Goal: Information Seeking & Learning: Learn about a topic

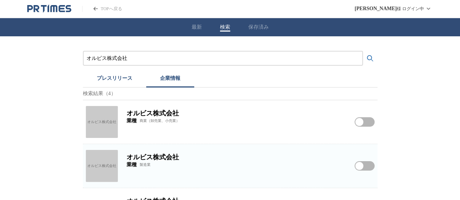
drag, startPoint x: 156, startPoint y: 62, endPoint x: 0, endPoint y: 48, distance: 156.8
click at [0, 52] on div "オルビス株式会社 プレスリリース 企業情報 検索結果（4） オルビス株式会社 オルビス株式会社 業種 商業（卸売業、小売業） オルビス株式会社をフォローする …" at bounding box center [230, 156] width 460 height 240
paste input "株式会社Plan･Do･See"
click at [363, 51] on button "検索する" at bounding box center [370, 58] width 15 height 15
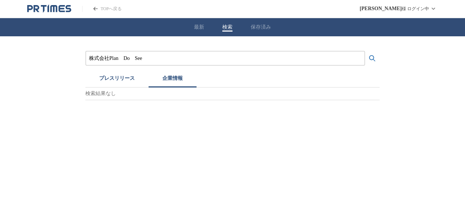
click at [365, 51] on button "検索する" at bounding box center [372, 58] width 15 height 15
drag, startPoint x: 160, startPoint y: 56, endPoint x: 0, endPoint y: 58, distance: 160.2
click at [0, 61] on div "株式会社Plan　Do　See プレスリリース 企業情報 検索結果なし" at bounding box center [232, 68] width 465 height 64
paste input "アズ・ライフケア"
click at [365, 51] on button "検索する" at bounding box center [372, 58] width 15 height 15
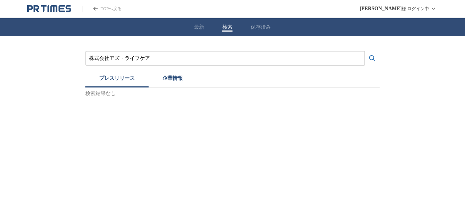
click at [116, 81] on button "プレスリリース" at bounding box center [116, 80] width 63 height 16
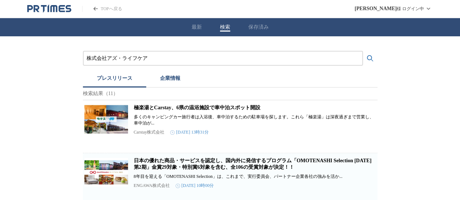
drag, startPoint x: 154, startPoint y: 61, endPoint x: 0, endPoint y: 35, distance: 155.9
paste input "ョリーパスタ"
click at [363, 51] on button "検索する" at bounding box center [370, 58] width 15 height 15
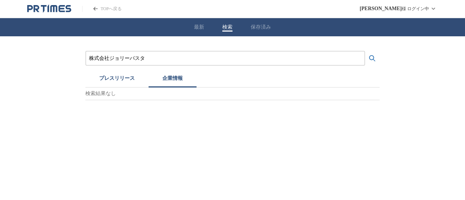
click at [161, 78] on button "企業情報" at bounding box center [173, 80] width 48 height 16
drag, startPoint x: 149, startPoint y: 56, endPoint x: 0, endPoint y: 51, distance: 148.6
click at [0, 62] on div "株式会社ジョリーパスタ プレスリリース 企業情報 検索結果なし" at bounding box center [232, 68] width 465 height 64
paste input "ニバーサルエンターテインメント"
click at [365, 51] on button "検索する" at bounding box center [372, 58] width 15 height 15
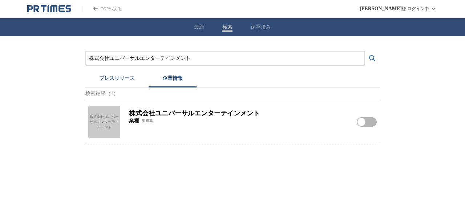
click at [107, 124] on div "株式会社ユニバーサルエンターテインメント" at bounding box center [104, 122] width 32 height 32
drag, startPoint x: 199, startPoint y: 61, endPoint x: 60, endPoint y: 39, distance: 140.9
click at [0, 53] on div "株式会社ユニバーサルエンターテインメント プレスリリース 企業情報 検索結果（1） 株式会社ユニバーサルエンターテインメント 株式会社ユニバーサルエンターテイ…" at bounding box center [232, 90] width 465 height 108
click at [110, 80] on button "プレスリリース" at bounding box center [116, 80] width 63 height 16
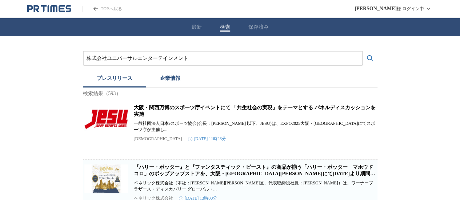
paste input "アルフレッサメディカルサービス株式会社"
click at [363, 51] on button "検索する" at bounding box center [370, 58] width 15 height 15
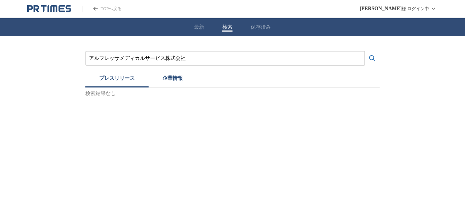
click at [186, 81] on button "企業情報" at bounding box center [173, 80] width 48 height 16
drag, startPoint x: 201, startPoint y: 58, endPoint x: 0, endPoint y: 40, distance: 202.0
click at [0, 44] on div "アルフレッサメディカルサービス株式会社 プレスリリース 企業情報 検索結果なし" at bounding box center [232, 68] width 465 height 64
paste input "株式会社はせがわ"
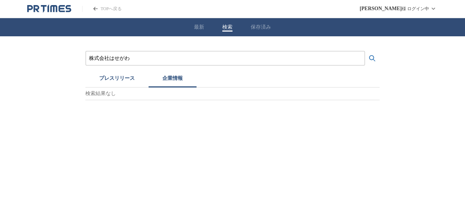
click at [365, 51] on button "検索する" at bounding box center [372, 58] width 15 height 15
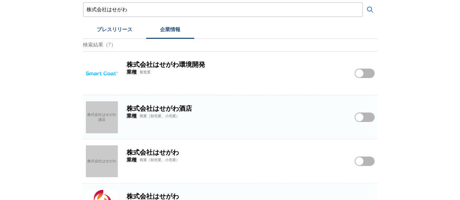
scroll to position [109, 0]
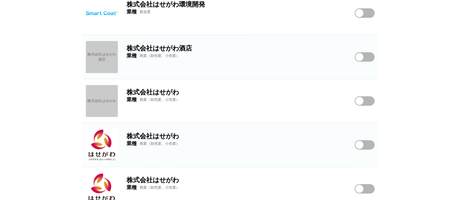
click at [102, 139] on img at bounding box center [102, 145] width 32 height 32
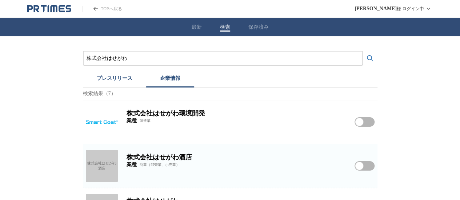
drag, startPoint x: 161, startPoint y: 56, endPoint x: 0, endPoint y: 13, distance: 166.2
paste input "プラダジャパン株式会社"
click at [363, 51] on button "検索する" at bounding box center [370, 58] width 15 height 15
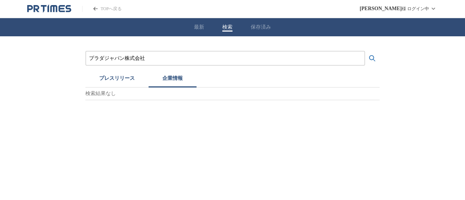
click at [119, 80] on button "プレスリリース" at bounding box center [116, 80] width 63 height 16
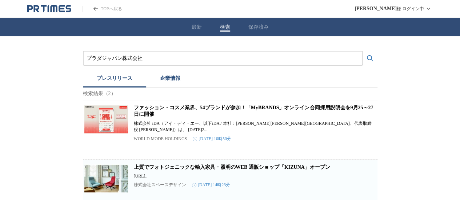
drag, startPoint x: 155, startPoint y: 58, endPoint x: 0, endPoint y: 55, distance: 155.1
click at [0, 56] on div "プラダジャパン株式会社 プレスリリース 企業情報 検索結果（2） ファッション・コスメ業界、54ブランドが参加！「MyBRANDS」オンライン合同採用説明会を…" at bounding box center [230, 121] width 460 height 170
paste input "損保ジャパンパートナーズ"
click at [363, 51] on button "検索する" at bounding box center [370, 58] width 15 height 15
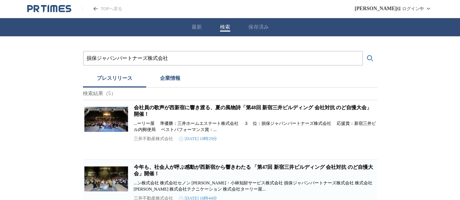
click at [177, 81] on button "企業情報" at bounding box center [170, 80] width 48 height 16
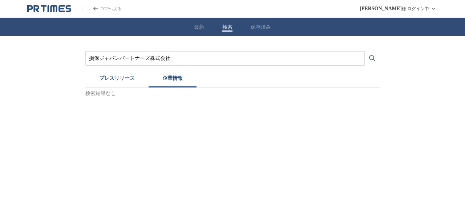
drag, startPoint x: 185, startPoint y: 55, endPoint x: 0, endPoint y: 36, distance: 186.2
click at [0, 40] on div "損保ジャパンパートナーズ株式会社 プレスリリース 企業情報 検索結果なし" at bounding box center [232, 68] width 465 height 64
paste input "式会社時事通信"
click at [365, 51] on button "検索する" at bounding box center [372, 58] width 15 height 15
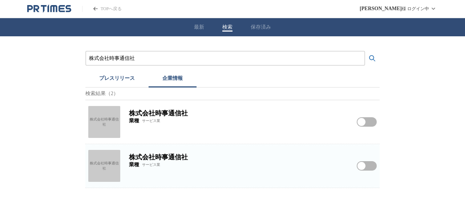
click at [106, 117] on div "株式会社時事通信社" at bounding box center [104, 122] width 32 height 32
click at [109, 159] on div "株式会社時事通信社" at bounding box center [104, 166] width 32 height 32
click at [108, 165] on div "株式会社時事通信社" at bounding box center [104, 166] width 32 height 32
drag, startPoint x: 147, startPoint y: 53, endPoint x: 0, endPoint y: 60, distance: 147.3
click at [0, 60] on div "株式会社時事通信社 プレスリリース 企業情報 検索結果（2） 株式会社時事通信社 株式会社時事通信社 業種 サービス業 株式会社時事通信社をフォローする 株式…" at bounding box center [232, 112] width 465 height 152
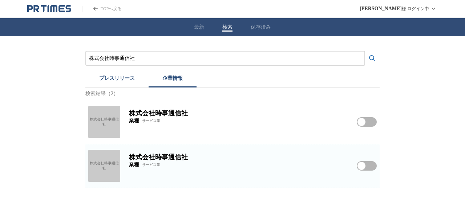
drag, startPoint x: 219, startPoint y: 64, endPoint x: 51, endPoint y: 54, distance: 168.5
click at [0, 56] on div "株式会社時事通信社 プレスリリース 企業情報 検索結果（2） 株式会社時事通信社 株式会社時事通信社 業種 サービス業 株式会社時事通信社をフォローする 株式…" at bounding box center [232, 112] width 465 height 152
click at [174, 54] on div "株式会社時事通信社" at bounding box center [225, 58] width 280 height 15
drag, startPoint x: 184, startPoint y: 65, endPoint x: 115, endPoint y: 56, distance: 69.6
click at [118, 59] on div "株式会社時事通信社" at bounding box center [225, 58] width 280 height 15
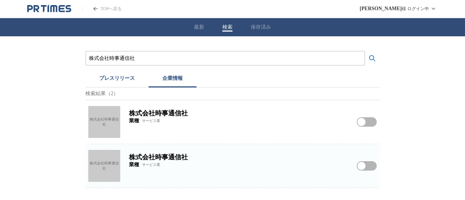
drag, startPoint x: 153, startPoint y: 61, endPoint x: 1, endPoint y: 50, distance: 151.5
click at [0, 56] on div "株式会社時事通信社 プレスリリース 企業情報 検索結果（2） 株式会社時事通信社 株式会社時事通信社 業種 サービス業 株式会社時事通信社をフォローする 株式…" at bounding box center [232, 112] width 465 height 152
paste input "魚力"
click at [365, 51] on button "検索する" at bounding box center [372, 58] width 15 height 15
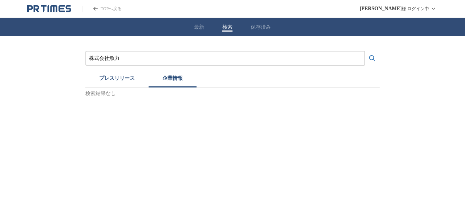
drag, startPoint x: 149, startPoint y: 55, endPoint x: 0, endPoint y: 62, distance: 149.1
click at [0, 66] on div "株式会社魚力 プレスリリース 企業情報 検索結果なし" at bounding box center [232, 68] width 465 height 64
type input "ｖ"
paste input "旭ダイヤモンド工業株式会社"
click at [365, 51] on button "検索する" at bounding box center [372, 58] width 15 height 15
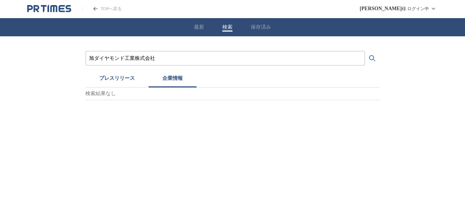
drag, startPoint x: 169, startPoint y: 60, endPoint x: 0, endPoint y: 56, distance: 169.3
click at [0, 66] on div "旭ダイヤモンド工業株式会社 プレスリリース 企業情報 検索結果なし" at bounding box center [232, 68] width 465 height 64
paste input "式会社ウィゴー"
click at [365, 51] on button "検索する" at bounding box center [372, 58] width 15 height 15
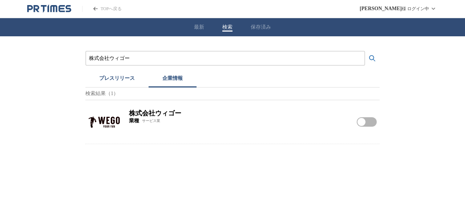
click at [108, 120] on img at bounding box center [104, 122] width 32 height 32
drag, startPoint x: 6, startPoint y: 63, endPoint x: 0, endPoint y: 57, distance: 8.0
click at [0, 60] on div "株式会社ウィゴー プレスリリース 企業情報 検索結果（1） 株式会社ウィゴー 業種 サービス業 株式会社ウィゴーをフォローする" at bounding box center [232, 90] width 465 height 108
paste input "ソナグループ"
click at [365, 51] on button "検索する" at bounding box center [372, 58] width 15 height 15
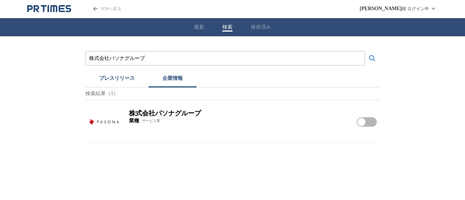
click at [109, 122] on img at bounding box center [104, 122] width 32 height 32
drag, startPoint x: 161, startPoint y: 56, endPoint x: 0, endPoint y: 64, distance: 160.8
click at [0, 64] on div "株式会社パソナグループ プレスリリース 企業情報 検索結果（1） 株式会社パソナグループ 業種 サービス業 株式会社パソナグループをフォローする" at bounding box center [232, 90] width 465 height 108
paste input "KCJGROUP株式会社"
click at [365, 51] on button "検索する" at bounding box center [372, 58] width 15 height 15
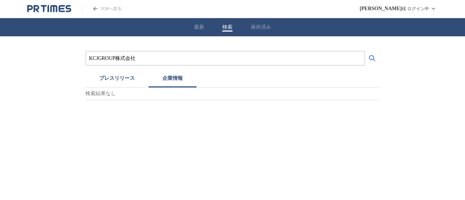
click at [97, 58] on input "KCJGROUP株式会社" at bounding box center [225, 58] width 272 height 8
click at [365, 51] on button "検索する" at bounding box center [372, 58] width 15 height 15
click at [108, 77] on button "プレスリリース" at bounding box center [116, 80] width 63 height 16
click at [167, 77] on button "企業情報" at bounding box center [173, 80] width 48 height 16
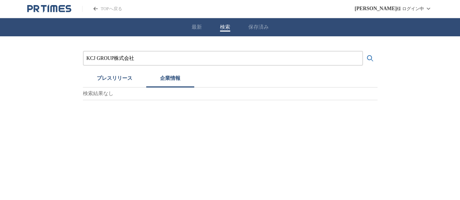
click at [122, 81] on button "プレスリリース" at bounding box center [114, 80] width 63 height 16
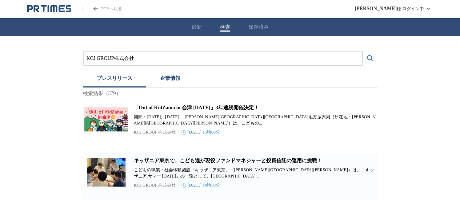
click at [158, 130] on p "KCJ GROUP 株式会社" at bounding box center [155, 132] width 42 height 6
click at [110, 116] on img at bounding box center [106, 119] width 44 height 29
drag, startPoint x: 165, startPoint y: 52, endPoint x: 0, endPoint y: 59, distance: 165.1
drag, startPoint x: 124, startPoint y: 60, endPoint x: 22, endPoint y: 4, distance: 115.7
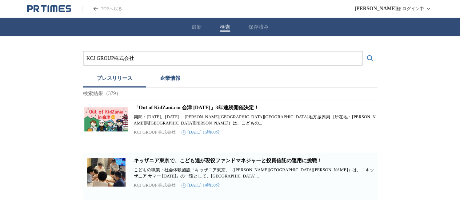
paste input "株式会社フリースタイル"
type input "株式会社フリースタイル"
click at [363, 51] on button "検索する" at bounding box center [370, 58] width 15 height 15
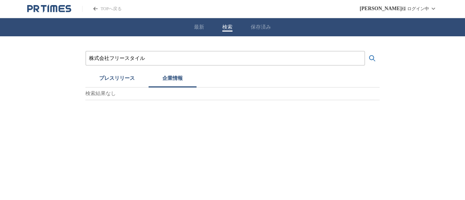
click at [175, 77] on button "企業情報" at bounding box center [173, 80] width 48 height 16
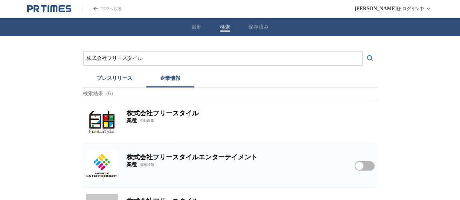
click at [105, 126] on img at bounding box center [102, 122] width 32 height 32
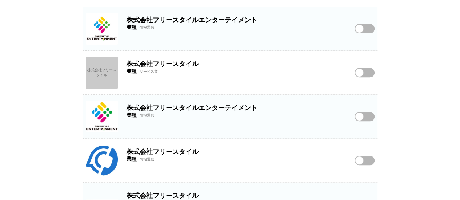
scroll to position [165, 0]
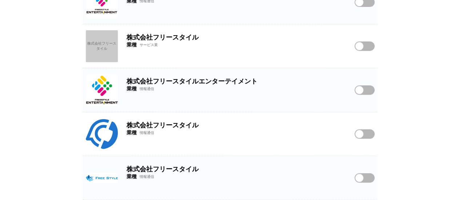
click at [98, 135] on img at bounding box center [102, 134] width 32 height 32
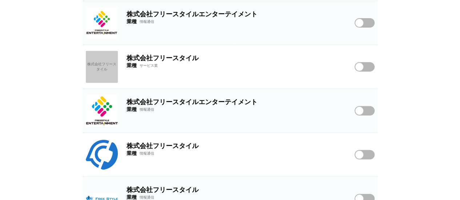
scroll to position [92, 0]
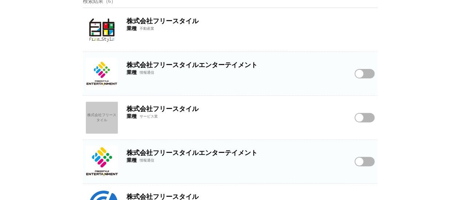
click at [97, 114] on div "株式会社フリースタイル" at bounding box center [102, 118] width 32 height 32
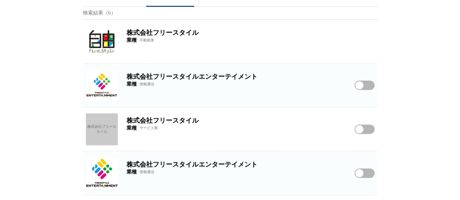
scroll to position [165, 0]
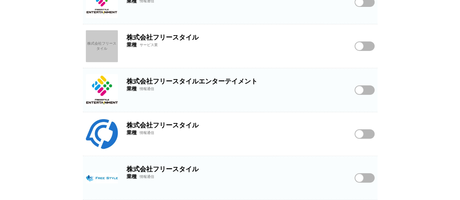
click at [111, 132] on img at bounding box center [102, 134] width 32 height 32
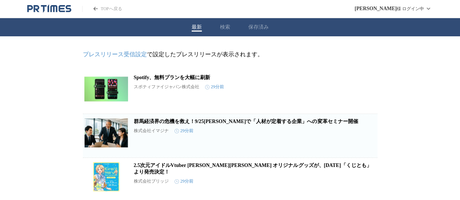
click at [225, 33] on div "最新 検索 保存済み" at bounding box center [230, 27] width 460 height 18
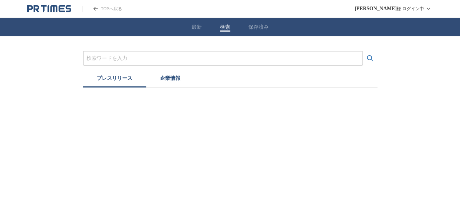
click at [223, 27] on button "検索" at bounding box center [225, 27] width 10 height 7
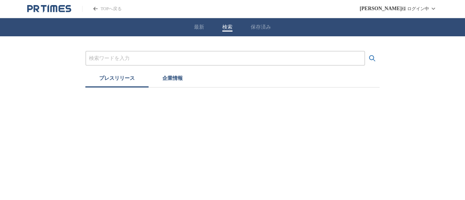
click at [182, 56] on input "プレスリリースおよび企業を検索する" at bounding box center [225, 58] width 272 height 8
paste input "株式会社ドワンゴ"
click at [365, 51] on button "検索する" at bounding box center [372, 58] width 15 height 15
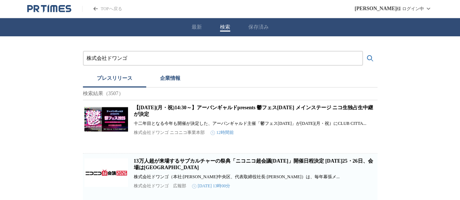
click at [177, 82] on button "企業情報" at bounding box center [170, 80] width 48 height 16
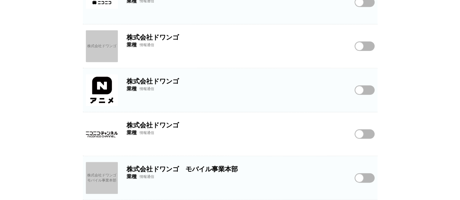
scroll to position [195, 0]
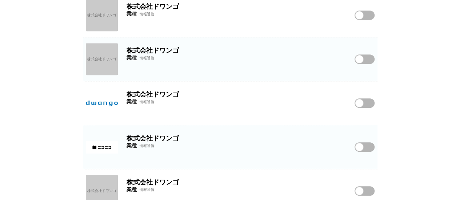
click at [101, 109] on img at bounding box center [102, 103] width 32 height 32
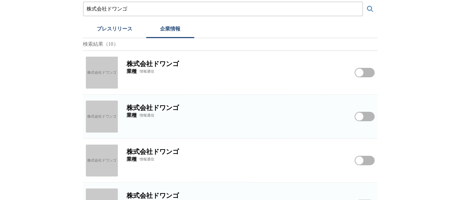
scroll to position [0, 0]
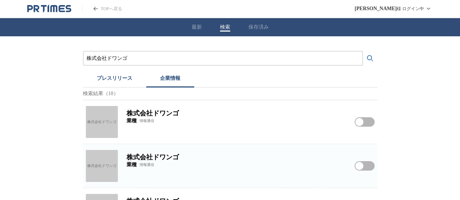
drag, startPoint x: 151, startPoint y: 60, endPoint x: 7, endPoint y: 48, distance: 143.9
paste input "ードウェーブ"
click at [363, 51] on button "検索する" at bounding box center [370, 58] width 15 height 15
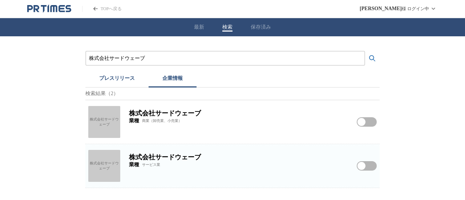
click at [117, 124] on div "株式会社サードウェーブ" at bounding box center [104, 122] width 32 height 32
click at [110, 163] on div "株式会社サードウェーブ" at bounding box center [104, 166] width 32 height 32
drag, startPoint x: 177, startPoint y: 63, endPoint x: 0, endPoint y: 62, distance: 177.3
click at [0, 62] on div "株式会社サードウェーブ プレスリリース 企業情報 検索結果（2） 株式会社サードウェーブ 株式会社サードウェーブ 業種 商業（卸売業、小売業） 株式会社サード…" at bounding box center [232, 112] width 465 height 152
drag, startPoint x: 177, startPoint y: 58, endPoint x: 0, endPoint y: 45, distance: 177.0
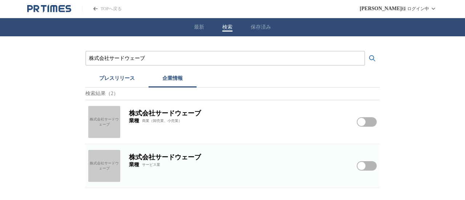
click at [15, 48] on div "株式会社サードウェーブ プレスリリース 企業情報 検索結果（2） 株式会社サードウェーブ 株式会社サードウェーブ 業種 商業（卸売業、小売業） 株式会社サード…" at bounding box center [232, 112] width 465 height 152
paste input "東京建物アメニティサポート"
click at [365, 51] on button "検索する" at bounding box center [372, 58] width 15 height 15
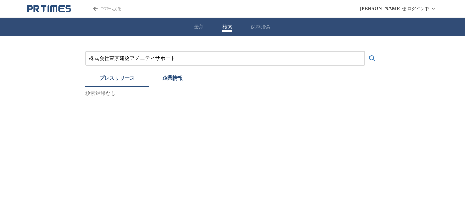
click at [107, 76] on button "プレスリリース" at bounding box center [116, 80] width 63 height 16
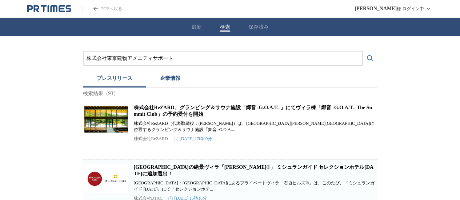
drag, startPoint x: 191, startPoint y: 55, endPoint x: 0, endPoint y: 47, distance: 190.9
paste input "エンパワー"
click at [363, 51] on button "検索する" at bounding box center [370, 58] width 15 height 15
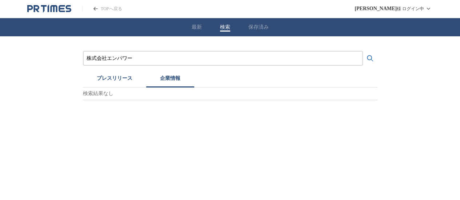
click at [167, 83] on button "企業情報" at bounding box center [170, 80] width 48 height 16
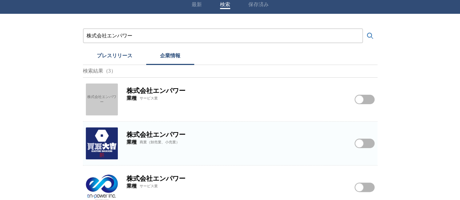
scroll to position [33, 0]
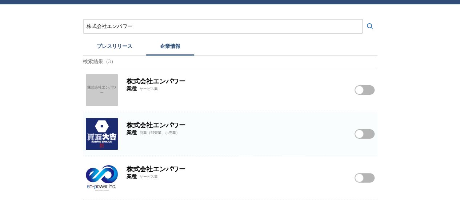
click at [95, 171] on img at bounding box center [102, 178] width 32 height 32
click at [87, 82] on div "株式会社エンパワー" at bounding box center [102, 90] width 32 height 32
click at [109, 138] on img at bounding box center [102, 134] width 32 height 32
drag, startPoint x: 147, startPoint y: 29, endPoint x: 7, endPoint y: 10, distance: 142.3
click at [0, 21] on div "株式会社エンパワー プレスリリース 企業情報 検索結果（3） 株式会社エンパワー 株式会社エンパワー 業種 サービス業 株式会社エンパワーをフォローする 株式…" at bounding box center [230, 102] width 460 height 196
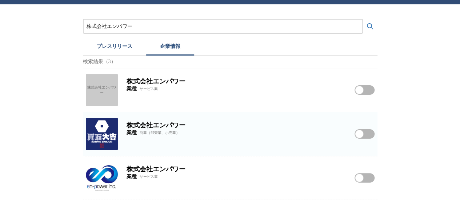
drag, startPoint x: 116, startPoint y: 24, endPoint x: 23, endPoint y: 15, distance: 93.5
click at [0, 20] on div "株式会社エンパワー プレスリリース 企業情報 検索結果（3） 株式会社エンパワー 株式会社エンパワー 業種 サービス業 株式会社エンパワーをフォローする 株式…" at bounding box center [230, 102] width 460 height 196
paste input "ぱす"
click at [363, 19] on button "検索する" at bounding box center [370, 26] width 15 height 15
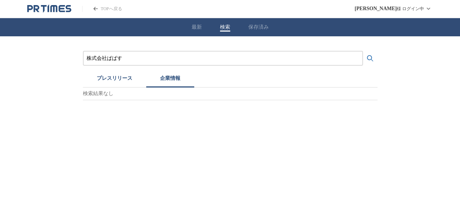
scroll to position [0, 0]
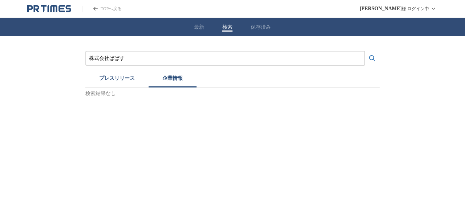
click at [115, 78] on button "プレスリリース" at bounding box center [116, 80] width 63 height 16
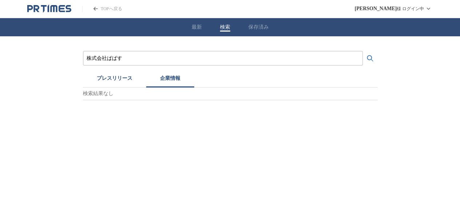
click at [176, 80] on button "企業情報" at bounding box center [170, 80] width 48 height 16
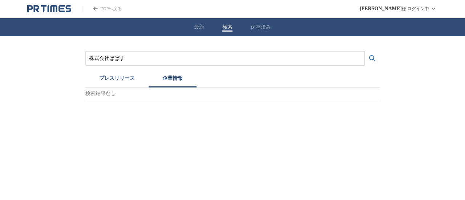
drag, startPoint x: 223, startPoint y: 56, endPoint x: 0, endPoint y: 43, distance: 223.8
click at [0, 44] on div "株式会社ぱぱす プレスリリース 企業情報 検索結果なし" at bounding box center [232, 68] width 465 height 64
paste input "日本デジタル研究所"
click at [365, 51] on button "検索する" at bounding box center [372, 58] width 15 height 15
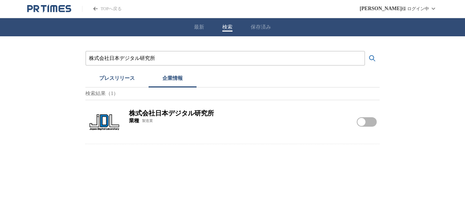
click at [101, 124] on img at bounding box center [104, 122] width 32 height 32
drag, startPoint x: 175, startPoint y: 60, endPoint x: 0, endPoint y: 45, distance: 175.7
click at [0, 50] on div "株式会社日本デジタル研究所 プレスリリース 企業情報 検索結果（1） 株式会社日本デジタル研究所 業種 製造業 株式会社日本デジタル研究所をフォローする" at bounding box center [232, 90] width 465 height 108
paste input "スタイリングライフ・ホールディングス"
click at [365, 51] on button "検索する" at bounding box center [372, 58] width 15 height 15
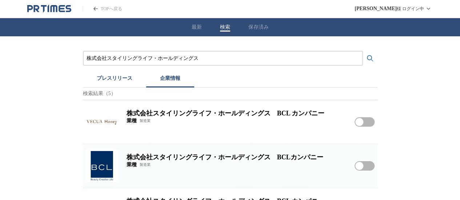
scroll to position [109, 0]
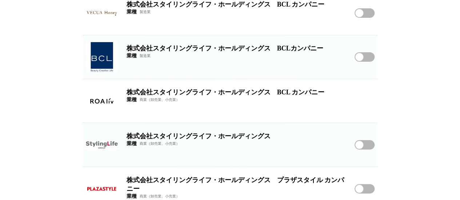
click at [96, 142] on img at bounding box center [102, 145] width 32 height 32
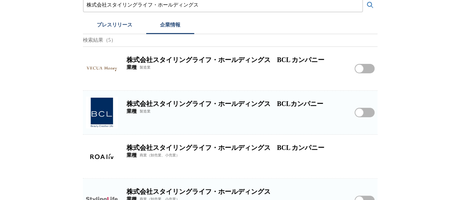
scroll to position [0, 0]
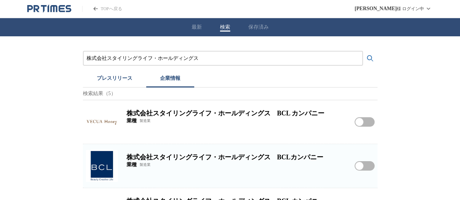
drag, startPoint x: 210, startPoint y: 60, endPoint x: 0, endPoint y: 11, distance: 215.6
click at [0, 37] on div "株式会社スタイリングライフ・ホールディングス プレスリリース 企業情報 検索結果（5） 株式会社スタイリングライフ・ホールディングス　BCL カンパニー 業種…" at bounding box center [230, 178] width 460 height 284
paste input "本出版販売株式会社"
click at [363, 51] on button "検索する" at bounding box center [370, 58] width 15 height 15
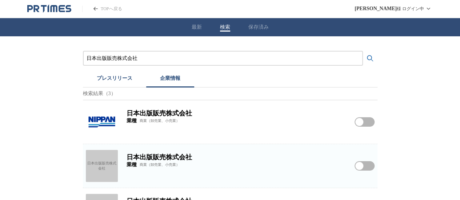
click at [94, 125] on img at bounding box center [102, 122] width 32 height 32
drag, startPoint x: 145, startPoint y: 59, endPoint x: 1, endPoint y: 35, distance: 145.2
click at [0, 57] on div "日本出版販売株式会社 プレスリリース 企業情報 検索結果（3） 日本出版販売株式会社 業種 商業（卸売業、小売業） 日本出版販売株式会社をフォローする 日本出…" at bounding box center [230, 134] width 460 height 196
paste input "式会社バイク王&カンパニー"
click at [363, 51] on button "検索する" at bounding box center [370, 58] width 15 height 15
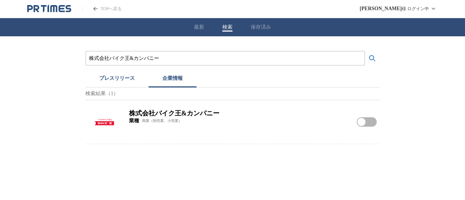
click at [98, 121] on img at bounding box center [104, 122] width 32 height 32
drag, startPoint x: 171, startPoint y: 61, endPoint x: 0, endPoint y: 53, distance: 170.9
click at [0, 58] on div "株式会社バイク王&カンパニー プレスリリース 企業情報 検索結果（1） 株式会社バイク王&カンパニー 業種 商業（卸売業、小売業） 株式会社バイク王&カンパニ…" at bounding box center [232, 90] width 465 height 108
paste input "シワバラ・コーポレーション"
click at [365, 51] on button "検索する" at bounding box center [372, 58] width 15 height 15
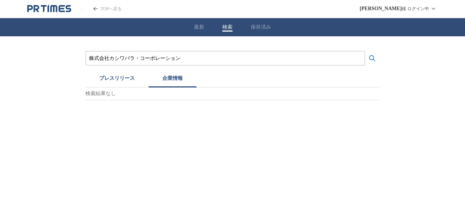
click at [114, 82] on button "プレスリリース" at bounding box center [116, 80] width 63 height 16
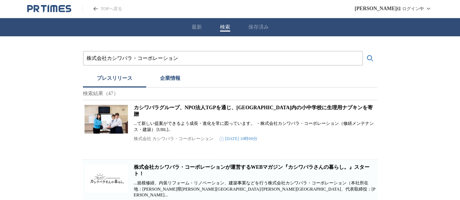
click at [113, 117] on img at bounding box center [106, 119] width 44 height 29
drag, startPoint x: 186, startPoint y: 61, endPoint x: 0, endPoint y: 54, distance: 186.5
paste input "タクトホーム株式会社"
click at [363, 51] on button "検索する" at bounding box center [370, 58] width 15 height 15
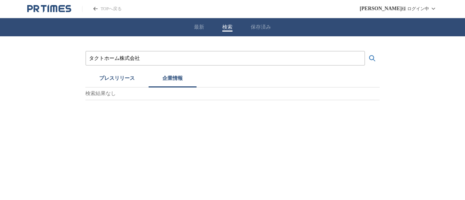
click at [162, 77] on button "企業情報" at bounding box center [173, 80] width 48 height 16
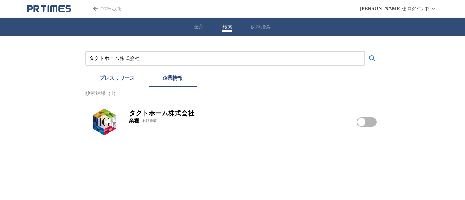
click at [84, 117] on div "タクトホーム株式会社 プレスリリース 企業情報 検索結果（1） タクトホーム株式会社 業種 不動産業 タクトホーム株式会社をフォローする" at bounding box center [232, 90] width 465 height 108
click at [112, 119] on img at bounding box center [104, 122] width 32 height 32
drag, startPoint x: 170, startPoint y: 56, endPoint x: 0, endPoint y: 49, distance: 170.5
click at [13, 57] on div "タクトホーム株式会社 プレスリリース 企業情報 検索結果（1） タクトホーム株式会社 業種 不動産業 タクトホーム株式会社をフォローする" at bounding box center [232, 90] width 465 height 108
paste input "三菱オートリース"
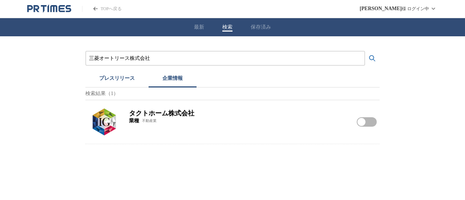
click at [365, 51] on button "検索する" at bounding box center [372, 58] width 15 height 15
click at [109, 119] on img at bounding box center [104, 122] width 32 height 32
drag, startPoint x: 119, startPoint y: 58, endPoint x: 0, endPoint y: 34, distance: 121.6
click at [0, 59] on div "三菱オートリース株式会社 プレスリリース 企業情報 検索結果（1） 三菱オートリース株式会社 業種 金融・保険業 三菱オートリース株式会社をフォローする" at bounding box center [232, 90] width 465 height 108
paste input "三証券"
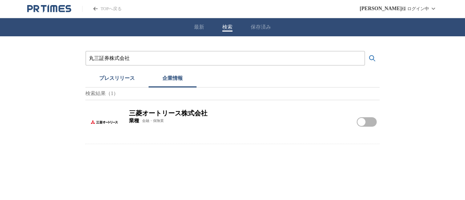
click at [365, 51] on button "検索する" at bounding box center [372, 58] width 15 height 15
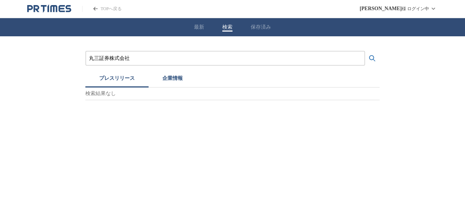
click at [112, 77] on button "プレスリリース" at bounding box center [116, 80] width 63 height 16
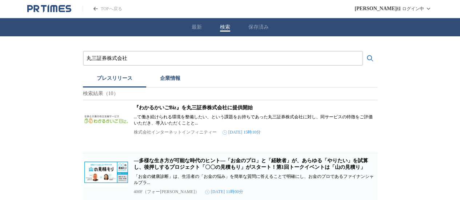
click at [175, 78] on button "企業情報" at bounding box center [170, 80] width 48 height 16
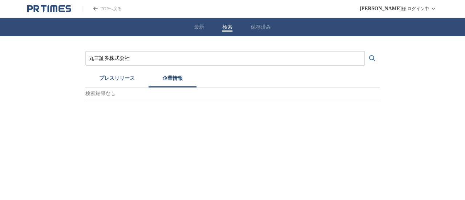
drag, startPoint x: 165, startPoint y: 62, endPoint x: 0, endPoint y: 48, distance: 165.2
click at [0, 49] on div "丸三証券株式会社 プレスリリース 企業情報 検索結果なし" at bounding box center [232, 68] width 465 height 64
paste input "株式会社エムアイフードスタイル"
click at [365, 51] on button "検索する" at bounding box center [372, 58] width 15 height 15
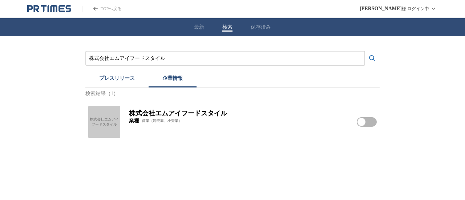
click at [107, 109] on div "株式会社エムアイフードスタイル" at bounding box center [104, 122] width 32 height 32
drag, startPoint x: 57, startPoint y: 58, endPoint x: 0, endPoint y: 50, distance: 57.2
click at [0, 54] on div "株式会社エムアイフードスタイル プレスリリース 企業情報 検索結果（1） 株式会社エムアイフードスタイル 株式会社エムアイフードスタイル 業種 商業（卸売業、…" at bounding box center [232, 90] width 465 height 108
paste input "明昭"
click at [365, 51] on button "検索する" at bounding box center [372, 58] width 15 height 15
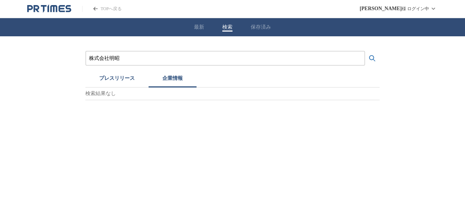
click at [106, 72] on button "プレスリリース" at bounding box center [116, 80] width 63 height 16
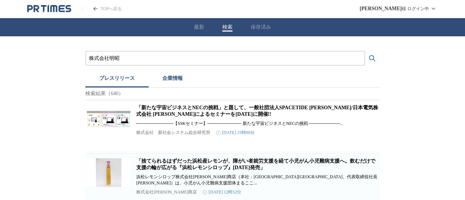
click at [170, 78] on button "企業情報" at bounding box center [173, 80] width 48 height 16
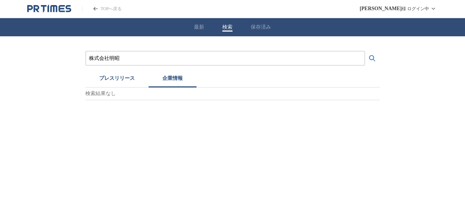
drag, startPoint x: 180, startPoint y: 61, endPoint x: 0, endPoint y: 56, distance: 179.9
click at [0, 59] on div "株式会社明昭 プレスリリース 企業情報 検索結果なし" at bounding box center [232, 68] width 465 height 64
paste input "[PERSON_NAME]不動産ライフ&スポーツ株式会社"
click at [365, 51] on button "検索する" at bounding box center [372, 58] width 15 height 15
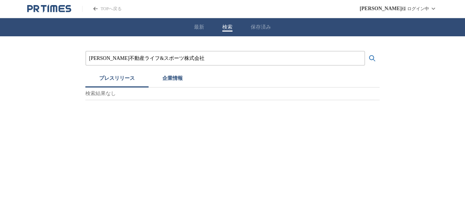
click at [118, 81] on button "プレスリリース" at bounding box center [116, 80] width 63 height 16
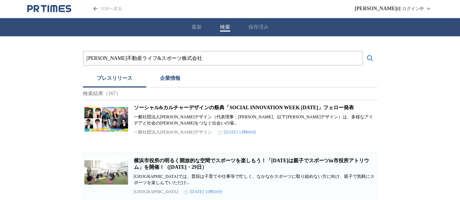
drag, startPoint x: 84, startPoint y: 63, endPoint x: 0, endPoint y: 58, distance: 84.4
paste input "[PERSON_NAME]安全"
click at [363, 51] on button "検索する" at bounding box center [370, 58] width 15 height 15
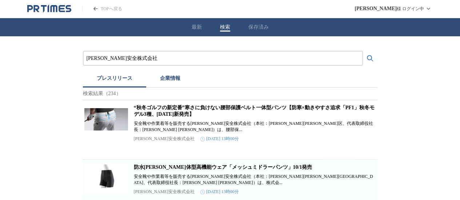
click at [185, 79] on button "企業情報" at bounding box center [170, 80] width 48 height 16
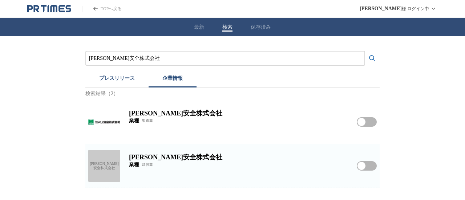
click at [109, 128] on img at bounding box center [104, 122] width 32 height 32
drag, startPoint x: 152, startPoint y: 61, endPoint x: 0, endPoint y: 55, distance: 152.0
click at [27, 60] on div "[PERSON_NAME]安全株式会社 プレスリリース 企業情報 検索結果（2） [PERSON_NAME]安全株式会社 業種 製造業 [PERSON_NAM…" at bounding box center [232, 112] width 465 height 152
paste input "クシオ・エンジニアリング"
click at [365, 51] on button "検索する" at bounding box center [372, 58] width 15 height 15
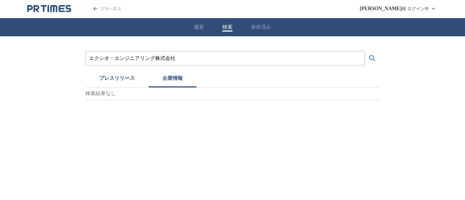
click at [108, 89] on p "検索結果なし" at bounding box center [232, 94] width 294 height 13
click at [113, 81] on button "プレスリリース" at bounding box center [116, 80] width 63 height 16
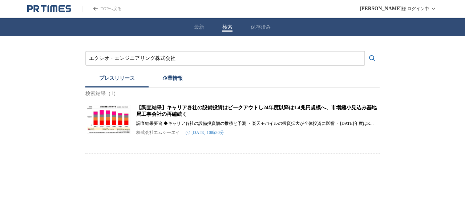
drag, startPoint x: 182, startPoint y: 59, endPoint x: 0, endPoint y: 7, distance: 188.9
click at [0, 52] on div "エクシオ・エンジニアリング株式会社 プレスリリース 企業情報 検索結果（1） 【調査結果】キャリア各社の設備投資はピークアウトし24年度以降は1.4兆円規模へ…" at bounding box center [232, 94] width 465 height 117
paste input "株式会社シード"
click at [365, 51] on button "検索する" at bounding box center [372, 58] width 15 height 15
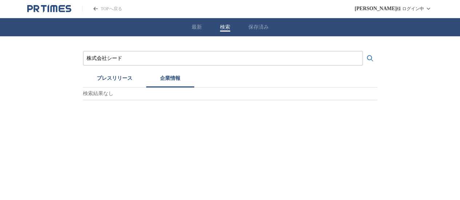
click at [168, 77] on button "企業情報" at bounding box center [170, 80] width 48 height 16
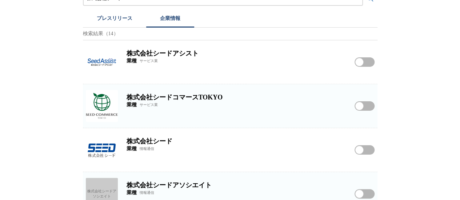
scroll to position [109, 0]
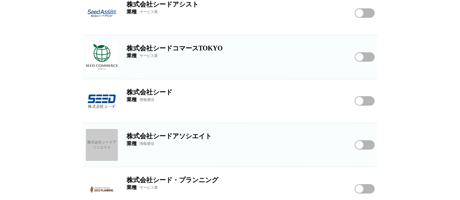
click at [100, 96] on img at bounding box center [102, 101] width 32 height 32
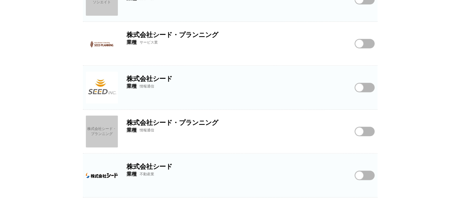
scroll to position [363, 0]
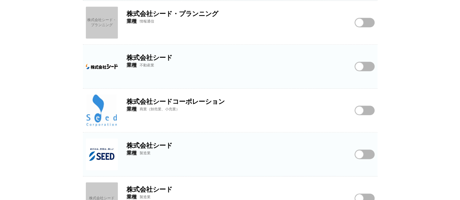
click at [108, 151] on img at bounding box center [102, 154] width 32 height 32
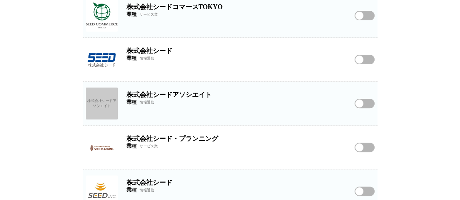
scroll to position [0, 0]
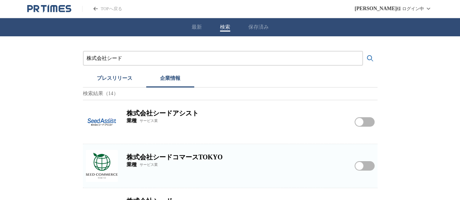
drag, startPoint x: 205, startPoint y: 58, endPoint x: 0, endPoint y: 74, distance: 205.4
paste input "レープストーン"
click at [363, 51] on button "検索する" at bounding box center [370, 58] width 15 height 15
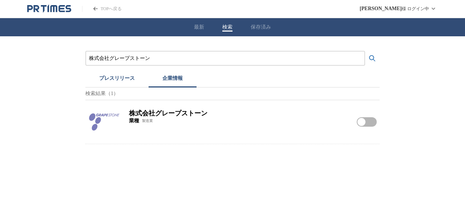
click at [97, 126] on img at bounding box center [104, 122] width 32 height 32
drag, startPoint x: 58, startPoint y: 47, endPoint x: 14, endPoint y: 39, distance: 45.2
click at [26, 41] on div "株式会社グレープストーン プレスリリース 企業情報 検索結果（1） 株式会社グレープストーン 業種 製造業 株式会社グレープストーンをフォローする" at bounding box center [232, 90] width 465 height 108
drag, startPoint x: 177, startPoint y: 50, endPoint x: 8, endPoint y: 54, distance: 169.7
click at [73, 55] on div "株式会社グレープストーン プレスリリース 企業情報 検索結果（1） 株式会社グレープストーン 業種 製造業 株式会社グレープストーンをフォローする" at bounding box center [232, 90] width 465 height 108
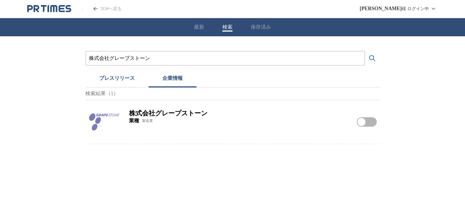
drag, startPoint x: 108, startPoint y: 54, endPoint x: 253, endPoint y: 54, distance: 145.3
click at [88, 57] on div "株式会社グレープストーン" at bounding box center [225, 58] width 280 height 15
drag, startPoint x: 229, startPoint y: 58, endPoint x: 0, endPoint y: 44, distance: 229.3
click at [0, 57] on div "株式会社グレープストーン プレスリリース 企業情報 検索結果（1） 株式会社グレープストーン 業種 製造業 株式会社グレープストーンをフォローする" at bounding box center [232, 90] width 465 height 108
paste input "ェルパーク"
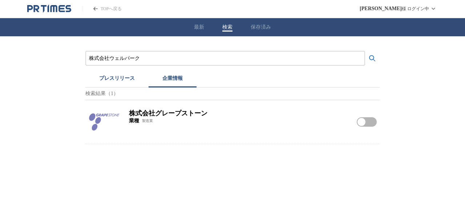
click at [72, 34] on div "最新 検索 保存済み" at bounding box center [232, 27] width 465 height 18
click at [128, 81] on button "プレスリリース" at bounding box center [116, 80] width 63 height 16
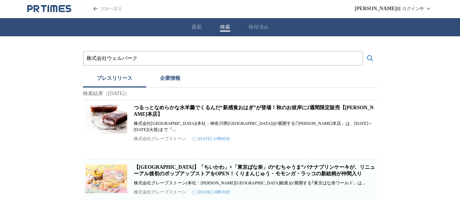
click at [161, 52] on div "株式会社ウェルパーク" at bounding box center [223, 58] width 280 height 15
click at [160, 58] on input "株式会社ウェルパーク" at bounding box center [222, 58] width 272 height 8
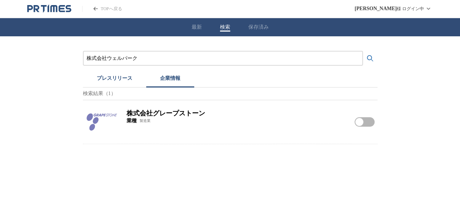
click at [174, 83] on button "企業情報" at bounding box center [170, 80] width 48 height 16
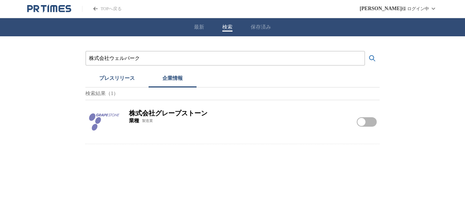
click at [162, 55] on input "株式会社ウェルパーク" at bounding box center [225, 58] width 272 height 8
click at [365, 51] on button "検索する" at bounding box center [372, 58] width 15 height 15
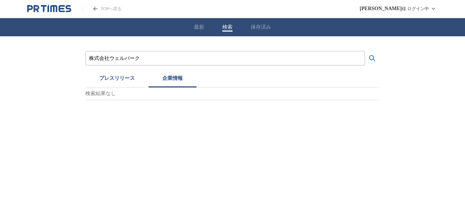
click at [118, 77] on button "プレスリリース" at bounding box center [116, 80] width 63 height 16
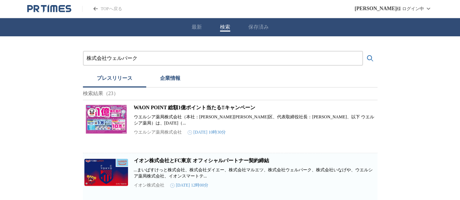
drag, startPoint x: 159, startPoint y: 65, endPoint x: 0, endPoint y: 64, distance: 159.5
drag, startPoint x: 138, startPoint y: 60, endPoint x: 0, endPoint y: 27, distance: 142.4
paste input "エルメスジャポン株式会社"
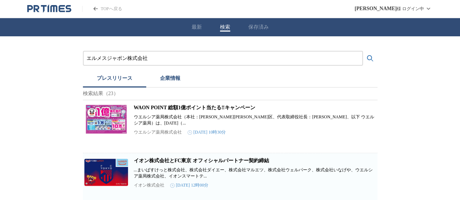
click at [363, 51] on button "検索する" at bounding box center [370, 58] width 15 height 15
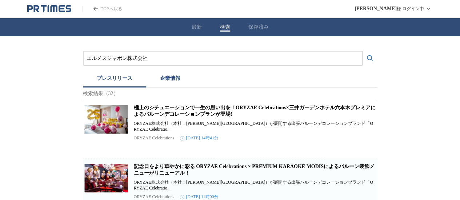
click at [165, 74] on button "企業情報" at bounding box center [170, 80] width 48 height 16
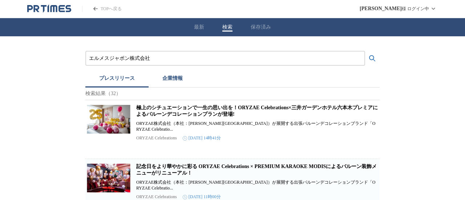
click at [112, 85] on button "プレスリリース" at bounding box center [116, 80] width 63 height 16
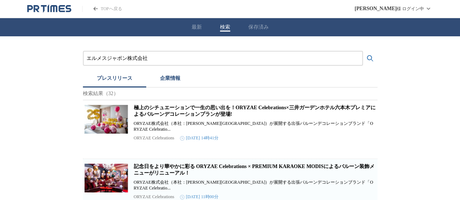
drag, startPoint x: 171, startPoint y: 56, endPoint x: 36, endPoint y: 46, distance: 135.5
paste input "日本カーソリューションズ"
click at [363, 51] on button "検索する" at bounding box center [370, 58] width 15 height 15
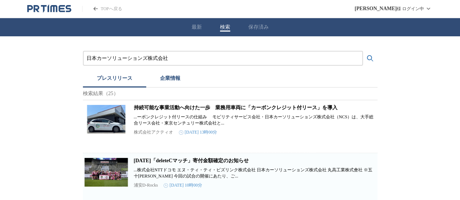
click at [174, 75] on button "企業情報" at bounding box center [170, 80] width 48 height 16
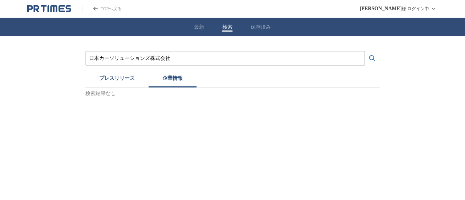
drag, startPoint x: 181, startPoint y: 53, endPoint x: 0, endPoint y: 33, distance: 182.0
click at [13, 51] on div "日本カーソリューションズ株式会社 プレスリリース 企業情報 検索結果なし" at bounding box center [232, 68] width 465 height 64
drag, startPoint x: 190, startPoint y: 57, endPoint x: 0, endPoint y: 49, distance: 190.5
click at [40, 58] on div "日本カーソリューションズ株式会社 プレスリリース 企業情報 検索結果なし" at bounding box center [232, 68] width 465 height 64
paste input "アメリカン・エキスプレス・ジャパン"
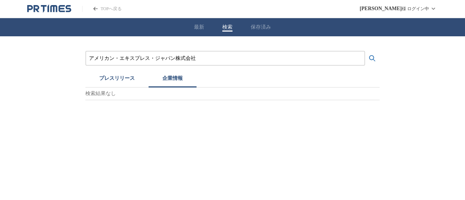
click at [365, 51] on button "検索する" at bounding box center [372, 58] width 15 height 15
click at [116, 81] on button "プレスリリース" at bounding box center [116, 80] width 63 height 16
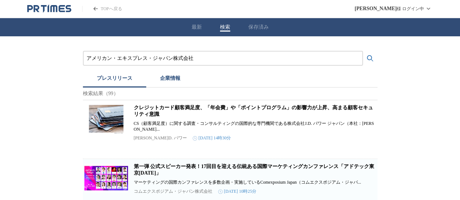
drag, startPoint x: 151, startPoint y: 59, endPoint x: 0, endPoint y: 40, distance: 152.7
paste input "株式会社やまねメディカル"
click at [363, 51] on button "検索する" at bounding box center [370, 58] width 15 height 15
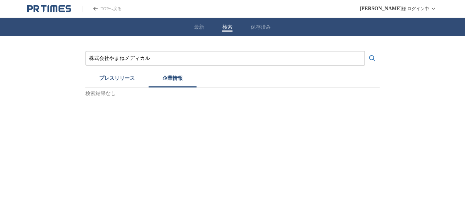
click at [152, 78] on button "企業情報" at bounding box center [173, 80] width 48 height 16
drag, startPoint x: 165, startPoint y: 57, endPoint x: 0, endPoint y: 44, distance: 165.0
click at [0, 46] on div "株式会社やまねメディカル プレスリリース 企業情報 検索結果なし" at bounding box center [232, 68] width 465 height 64
paste input "ティファニー・アンド・カンパニー・ジャパン・インク"
click at [365, 51] on button "検索する" at bounding box center [372, 58] width 15 height 15
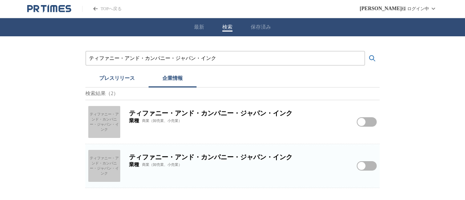
click at [102, 116] on div "ティファニー・アンド・カンパニー・ジャパン・インク" at bounding box center [104, 122] width 32 height 32
click at [96, 161] on div "ティファニー・アンド・カンパニー・ジャパン・インク" at bounding box center [104, 166] width 32 height 32
drag, startPoint x: 227, startPoint y: 57, endPoint x: 0, endPoint y: 37, distance: 228.2
click at [0, 54] on div "ティファニー・アンド・カンパニー・ジャパン・インク プレスリリース 企業情報 検索結果（2） ティファニー・アンド・カンパニー・ジャパン・インク ティファニー…" at bounding box center [232, 112] width 465 height 152
paste input "RIZAP株式会社"
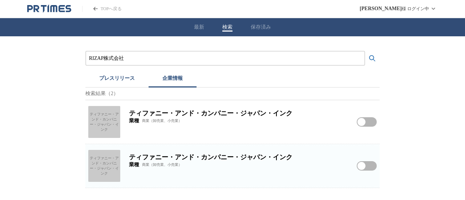
click at [365, 51] on button "検索する" at bounding box center [372, 58] width 15 height 15
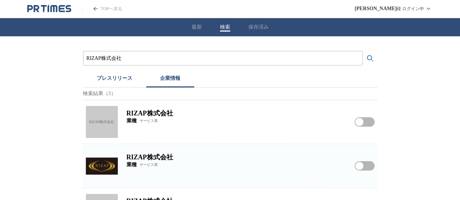
click at [93, 165] on img at bounding box center [102, 166] width 32 height 32
click at [120, 119] on div "RIZAP株式会社 RIZAP株式会社 業種 サービス業 RIZAP株式会社をフォローする" at bounding box center [230, 122] width 294 height 44
click at [109, 118] on div "RIZAP株式会社" at bounding box center [102, 122] width 32 height 32
drag, startPoint x: 136, startPoint y: 61, endPoint x: 0, endPoint y: 58, distance: 135.9
click at [0, 57] on div "RIZAP株式会社 プレスリリース 企業情報 検索結果（3） RIZAP株式会社 RIZAP株式会社 業種 サービス業 RIZAP株式会社をフォローする RI…" at bounding box center [230, 134] width 460 height 196
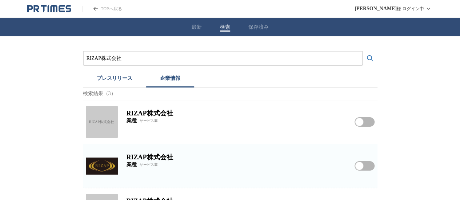
paste input "ペッツファースト"
click at [363, 51] on button "検索する" at bounding box center [370, 58] width 15 height 15
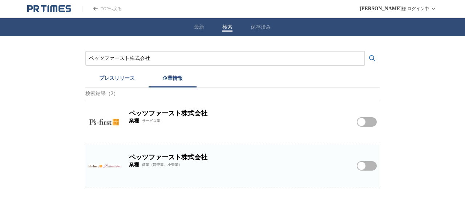
click at [106, 117] on img at bounding box center [104, 122] width 32 height 32
click at [102, 162] on img at bounding box center [104, 166] width 32 height 32
drag, startPoint x: 92, startPoint y: 60, endPoint x: 0, endPoint y: 50, distance: 92.7
click at [0, 56] on div "ペッツファースト株式会社 プレスリリース 企業情報 検索結果（2） ペッツファースト株式会社 業種 サービス業 ペッツファースト株式会社をフォローする ペッツ…" at bounding box center [232, 112] width 465 height 152
paste input "東京スバル"
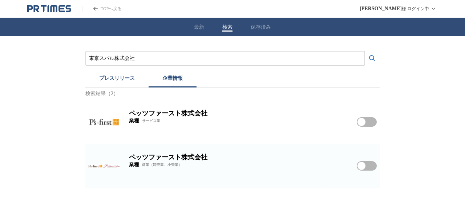
click at [365, 51] on button "検索する" at bounding box center [372, 58] width 15 height 15
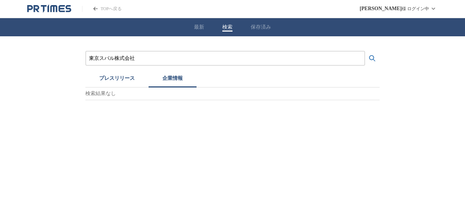
click at [103, 84] on button "プレスリリース" at bounding box center [116, 80] width 63 height 16
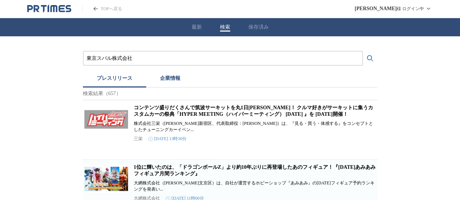
drag, startPoint x: 37, startPoint y: 60, endPoint x: 17, endPoint y: 60, distance: 19.3
paste input "式会社エキップ"
click at [363, 51] on button "検索する" at bounding box center [370, 58] width 15 height 15
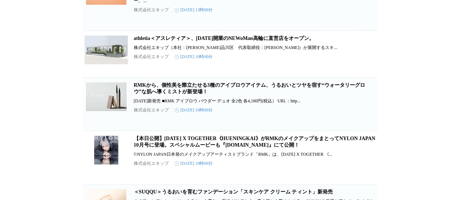
scroll to position [36, 0]
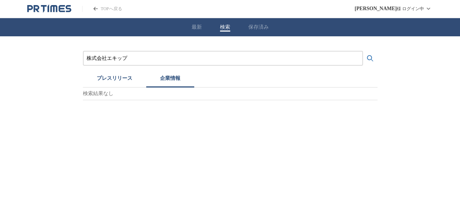
scroll to position [0, 0]
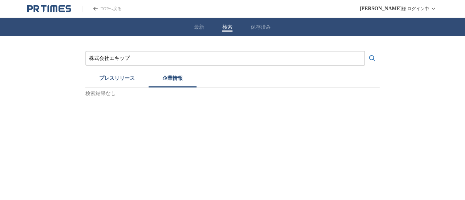
click at [173, 58] on input "株式会社エキップ" at bounding box center [225, 58] width 272 height 8
click at [365, 51] on button "検索する" at bounding box center [372, 58] width 15 height 15
click at [129, 70] on div "株式会社エキップ プレスリリース 企業情報 検索結果なし" at bounding box center [232, 75] width 294 height 49
click at [130, 76] on button "プレスリリース" at bounding box center [116, 80] width 63 height 16
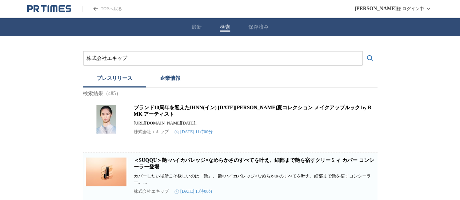
click at [149, 115] on h2 "ブランド10周年を迎えたIHNN(イン) [DATE][PERSON_NAME]夏コレクション メイクアップルック by RMK アーティスト" at bounding box center [255, 111] width 242 height 13
click at [152, 110] on link "ブランド10周年を迎えたIHNN(イン) [DATE][PERSON_NAME]夏コレクション メイクアップルック by RMK アーティスト" at bounding box center [253, 111] width 238 height 12
drag, startPoint x: 135, startPoint y: 54, endPoint x: 25, endPoint y: 52, distance: 110.1
paste input "京建物株式会社"
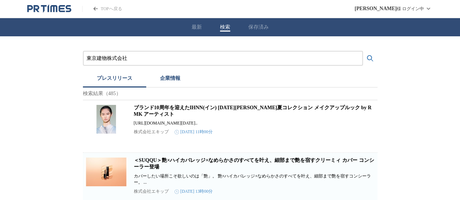
click at [363, 51] on button "検索する" at bounding box center [370, 58] width 15 height 15
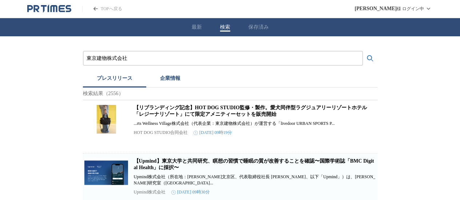
drag, startPoint x: 165, startPoint y: 66, endPoint x: 168, endPoint y: 71, distance: 5.9
click at [171, 78] on button "企業情報" at bounding box center [170, 80] width 48 height 16
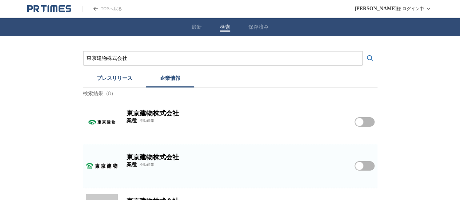
click at [98, 125] on img at bounding box center [102, 122] width 32 height 32
drag, startPoint x: 168, startPoint y: 61, endPoint x: 59, endPoint y: 50, distance: 109.5
paste input "オリックス・ホテルマネジメント"
click at [363, 51] on button "検索する" at bounding box center [370, 58] width 15 height 15
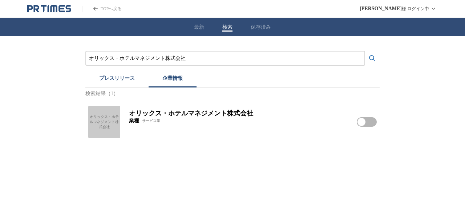
click at [92, 125] on div "オリックス・ホテルマネジメント株式会社" at bounding box center [104, 122] width 32 height 32
drag, startPoint x: 198, startPoint y: 62, endPoint x: 0, endPoint y: 51, distance: 198.3
click at [51, 58] on div "オリックス・ホテルマネジメント株式会社 プレスリリース 企業情報 検索結果（1） オリックス・ホテルマネジメント株式会社 オリックス・ホテルマネジメント株式会…" at bounding box center [232, 90] width 465 height 108
paste input "株式会社シー・アイ・シー"
click at [365, 51] on button "検索する" at bounding box center [372, 58] width 15 height 15
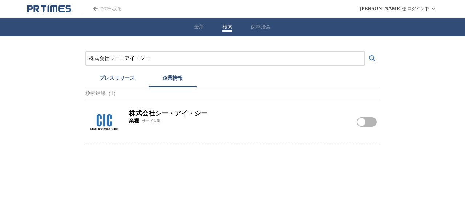
click at [106, 127] on img at bounding box center [104, 122] width 32 height 32
drag, startPoint x: 150, startPoint y: 58, endPoint x: 0, endPoint y: 32, distance: 151.9
click at [0, 54] on div "株式会社シー・アイ・シー プレスリリース 企業情報 検索結果（1） 株式会社シー・アイ・シー 業種 サービス業 株式会社シー・アイ・シーをフォローする" at bounding box center [232, 90] width 465 height 108
paste input "小学館集英社プロダクション"
click at [365, 51] on button "検索する" at bounding box center [372, 58] width 15 height 15
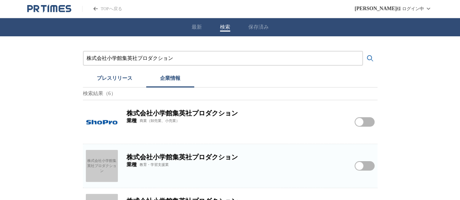
click at [169, 118] on h2 "株式会社小学館集英社プロダクション" at bounding box center [235, 113] width 219 height 9
click at [103, 119] on img at bounding box center [102, 122] width 32 height 32
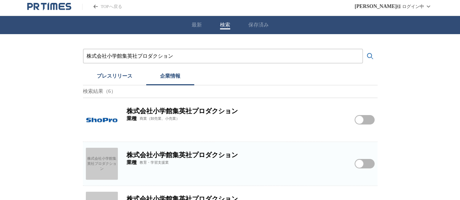
scroll to position [73, 0]
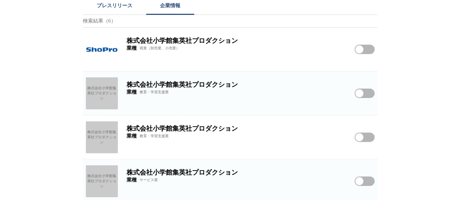
click at [86, 97] on div "株式会社小学館集英社プロダクション" at bounding box center [102, 93] width 32 height 32
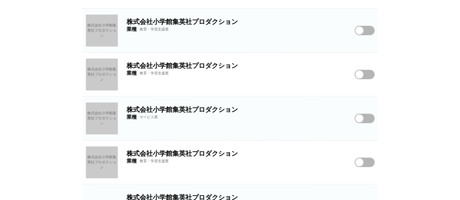
scroll to position [165, 0]
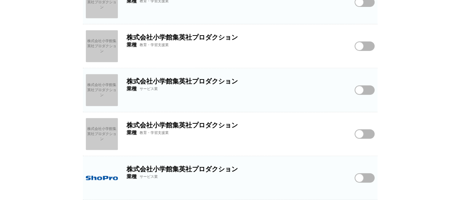
click at [107, 171] on img at bounding box center [102, 178] width 32 height 32
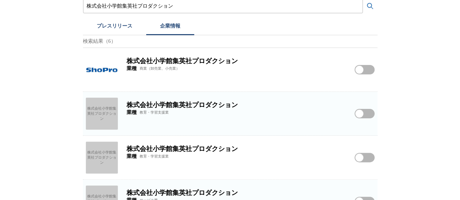
scroll to position [20, 0]
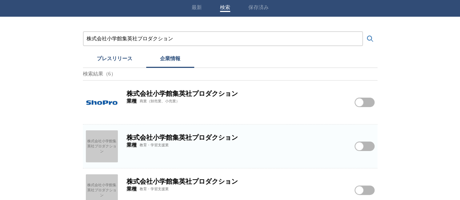
drag, startPoint x: 177, startPoint y: 41, endPoint x: 0, endPoint y: 16, distance: 178.4
click at [54, 44] on div "株式会社小学館集英社プロダクション プレスリリース 企業情報 検索結果（6） 株式会社小学館集英社プロダクション 業種 商業（卸売業、小売業） 株式会社小学館…" at bounding box center [230, 181] width 460 height 328
paste input "ホテルオークラ東京"
click at [363, 32] on button "検索する" at bounding box center [370, 39] width 15 height 15
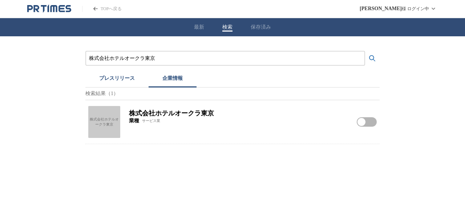
click at [99, 133] on div "株式会社ホテルオークラ東京" at bounding box center [104, 122] width 32 height 32
drag, startPoint x: 170, startPoint y: 62, endPoint x: 18, endPoint y: 57, distance: 151.9
click at [24, 57] on div "株式会社ホテルオークラ東京 プレスリリース 企業情報 検索結果（1） 株式会社ホテルオークラ東京 株式会社ホテルオークラ東京 業種 サービス業 株式会社ホテル…" at bounding box center [232, 90] width 465 height 108
paste input "[PERSON_NAME]アセットマネジメント株式会社"
click at [365, 51] on button "検索する" at bounding box center [372, 58] width 15 height 15
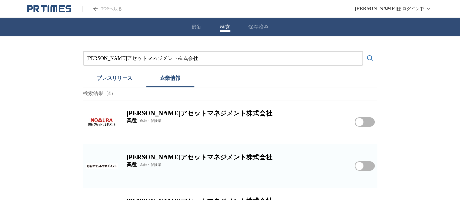
click at [97, 127] on img at bounding box center [102, 122] width 32 height 32
click at [92, 166] on img at bounding box center [102, 166] width 32 height 32
drag, startPoint x: 177, startPoint y: 56, endPoint x: 0, endPoint y: 11, distance: 182.2
click at [0, 32] on div "最新 検索 保存済み [PERSON_NAME]アセットマネジメント株式会社 プレスリリース 企業情報 検索結果（4） [PERSON_NAME]アセットマネ…" at bounding box center [230, 147] width 460 height 258
paste input "トヨタS&D西東京"
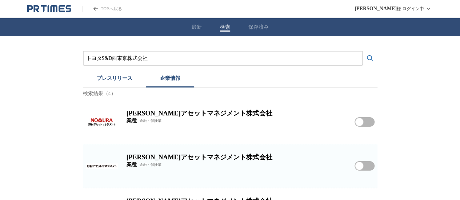
click at [363, 51] on button "検索する" at bounding box center [370, 58] width 15 height 15
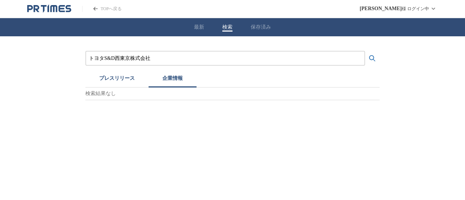
click at [114, 80] on button "プレスリリース" at bounding box center [116, 80] width 63 height 16
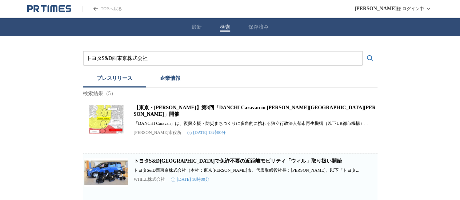
click at [106, 177] on img at bounding box center [106, 172] width 44 height 29
drag, startPoint x: 147, startPoint y: 60, endPoint x: 0, endPoint y: 40, distance: 148.2
click at [0, 45] on div "トヨタS&D西東京株式会社 プレスリリース 企業情報 検索結果（5） 【[GEOGRAPHIC_DATA][PERSON_NAME]】第8回「DANCHI C…" at bounding box center [230, 201] width 460 height 331
paste input "三井不動産レジデンシャル"
click at [363, 51] on button "検索する" at bounding box center [370, 58] width 15 height 15
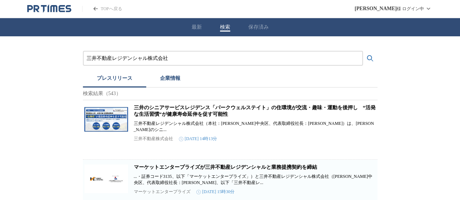
click at [172, 77] on button "企業情報" at bounding box center [170, 80] width 48 height 16
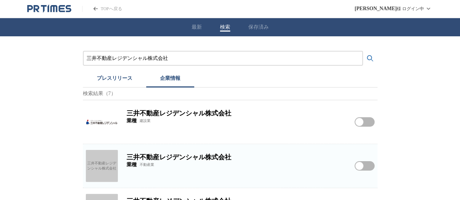
click at [93, 122] on img at bounding box center [102, 122] width 32 height 32
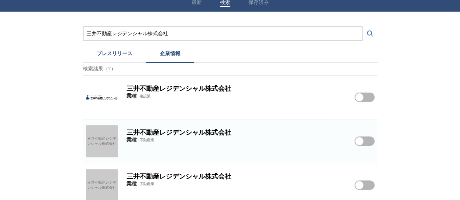
scroll to position [36, 0]
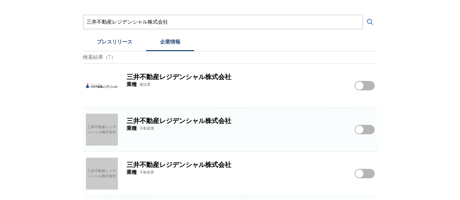
click at [122, 123] on div "三井不動産レジデンシャル株式会社 三井不動産レジデンシャル株式会社 業種 不動産業 三井不動産レジデンシャル株式会社をフォローする" at bounding box center [230, 130] width 294 height 44
click at [93, 126] on div "三井不動産レジデンシャル株式会社" at bounding box center [102, 130] width 32 height 32
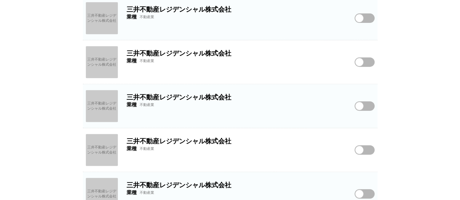
scroll to position [63, 0]
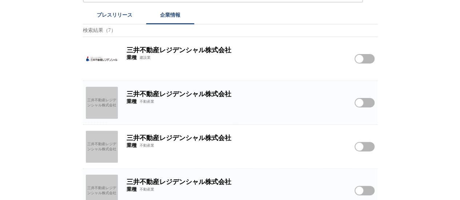
click at [95, 150] on div "三井不動産レジデンシャル株式会社" at bounding box center [102, 147] width 32 height 32
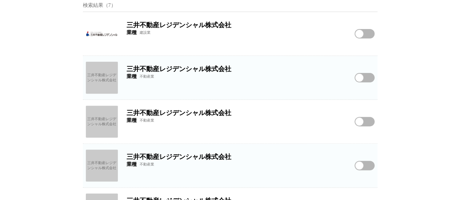
scroll to position [100, 0]
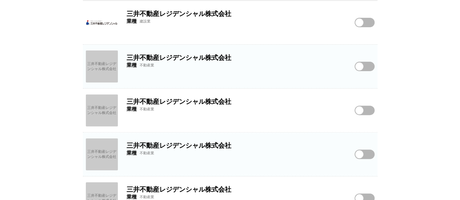
click at [94, 158] on div "三井不動産レジデンシャル株式会社" at bounding box center [102, 154] width 32 height 32
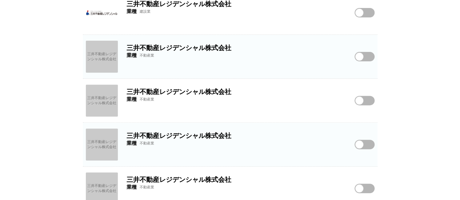
scroll to position [172, 0]
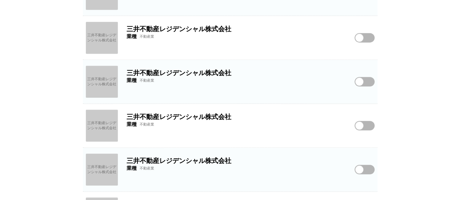
click at [102, 122] on div "三井不動産レジデンシャル株式会社" at bounding box center [102, 126] width 32 height 32
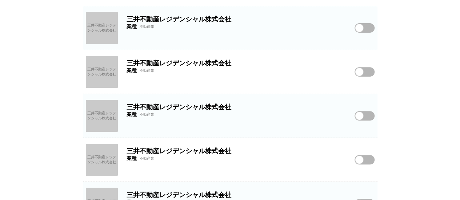
scroll to position [63, 0]
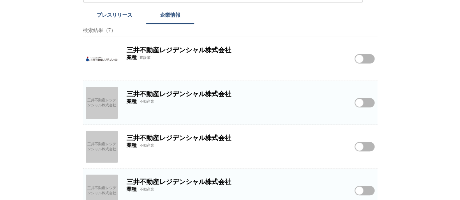
click at [113, 59] on img at bounding box center [102, 59] width 32 height 32
click at [109, 17] on button "プレスリリース" at bounding box center [114, 16] width 63 height 16
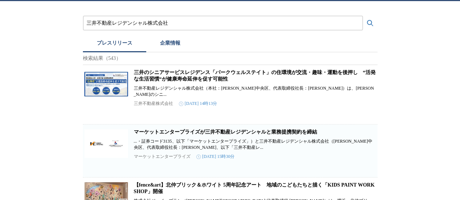
scroll to position [0, 0]
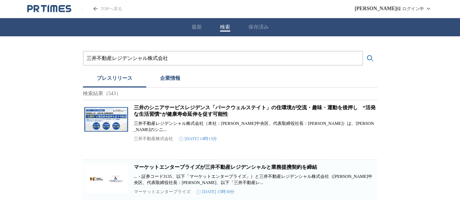
drag, startPoint x: 177, startPoint y: 58, endPoint x: 0, endPoint y: 44, distance: 177.1
paste input "株式会社ベアーズ"
click at [363, 51] on button "検索する" at bounding box center [370, 58] width 15 height 15
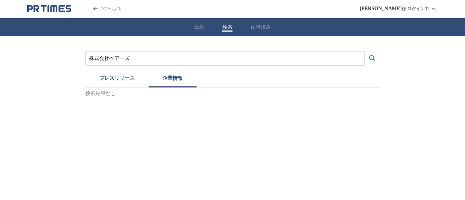
click at [168, 75] on button "企業情報" at bounding box center [173, 80] width 48 height 16
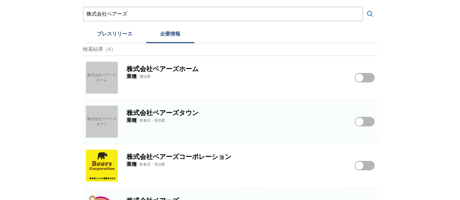
scroll to position [77, 0]
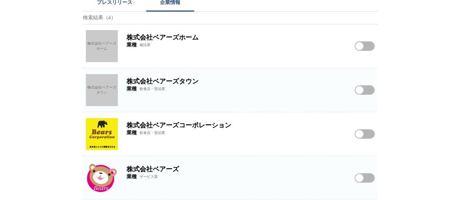
click at [107, 177] on img at bounding box center [102, 178] width 32 height 32
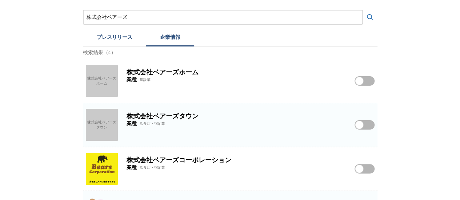
scroll to position [0, 0]
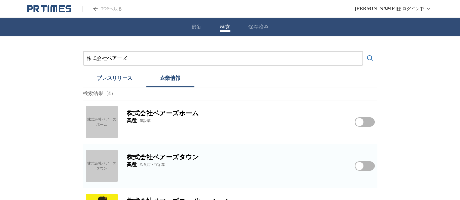
drag, startPoint x: 140, startPoint y: 62, endPoint x: 0, endPoint y: 54, distance: 140.1
click at [0, 62] on div "株式会社ベアーズ プレスリリース 企業情報 検索結果（4） 株式会社ベアーズホーム 株式会社ベアーズホーム 業種 建設業 株式会社ベアーズホームをフォローする…" at bounding box center [230, 156] width 460 height 240
paste input "スモ介護サービス"
click at [363, 51] on button "検索する" at bounding box center [370, 58] width 15 height 15
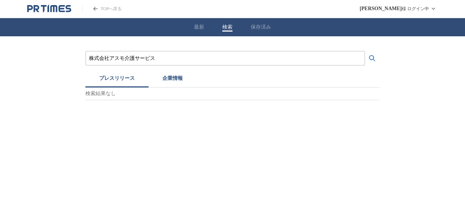
drag, startPoint x: 116, startPoint y: 82, endPoint x: 134, endPoint y: 77, distance: 18.9
click at [116, 82] on button "プレスリリース" at bounding box center [116, 80] width 63 height 16
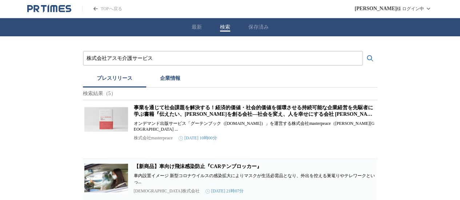
drag, startPoint x: 154, startPoint y: 61, endPoint x: 0, endPoint y: 45, distance: 154.5
click at [0, 57] on div "株式会社アスモ介護サービス プレスリリース 企業情報 検索結果（5） 事業を通じて社会課題を解決する！経済的価値・社会的価値を循環させる持続可能な企業経営を先…" at bounding box center [230, 203] width 460 height 335
paste input "東京リーガルマインド"
click at [363, 51] on button "検索する" at bounding box center [370, 58] width 15 height 15
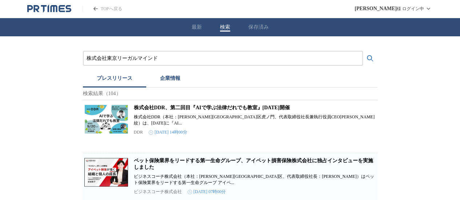
click at [168, 76] on button "企業情報" at bounding box center [170, 80] width 48 height 16
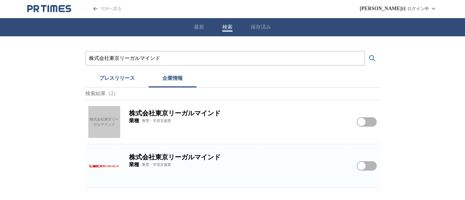
click at [102, 166] on img at bounding box center [104, 166] width 32 height 32
click at [98, 124] on div "株式会社東京リーガルマインド" at bounding box center [104, 122] width 32 height 32
drag, startPoint x: 169, startPoint y: 54, endPoint x: 0, endPoint y: 64, distance: 169.6
click at [8, 69] on div "株式会社東京リーガルマインド プレスリリース 企業情報 検索結果（2） 株式会社東京リーガルマインド 株式会社東京リーガルマインド 業種 教育・学習支援業 株…" at bounding box center [232, 112] width 465 height 152
paste input "NTTタウンページ株式会社"
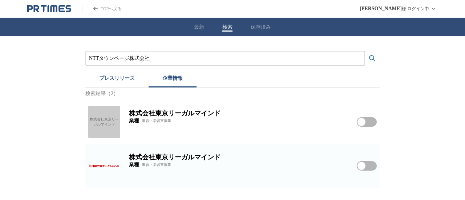
click at [365, 51] on button "検索する" at bounding box center [372, 58] width 15 height 15
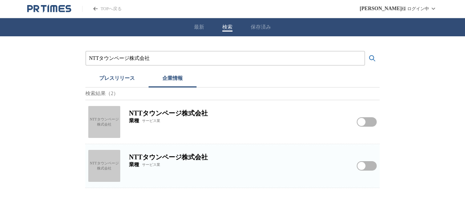
click at [97, 123] on div "NTTタウンページ株式会社" at bounding box center [104, 122] width 32 height 32
drag, startPoint x: 130, startPoint y: 57, endPoint x: 0, endPoint y: 40, distance: 131.2
click at [0, 55] on div "NTTタウンページ株式会社 プレスリリース 企業情報 検索結果（2） NTTタウンページ株式会社 NTTタウンページ株式会社 業種 サービス業 NTTタウンペ…" at bounding box center [232, 112] width 465 height 152
paste input "株式会社ライフスタイルイノベーション"
click at [365, 51] on button "検索する" at bounding box center [372, 58] width 15 height 15
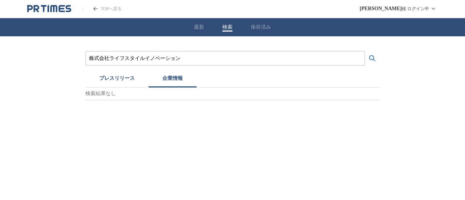
click at [122, 71] on div "株式会社ライフスタイルイノベーション プレスリリース 企業情報 検索結果なし" at bounding box center [232, 75] width 294 height 49
click at [134, 83] on button "プレスリリース" at bounding box center [116, 80] width 63 height 16
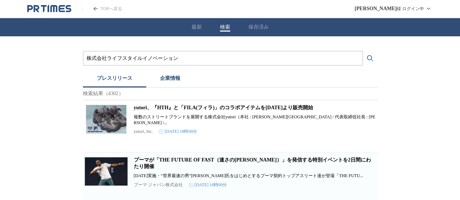
drag, startPoint x: 188, startPoint y: 61, endPoint x: 0, endPoint y: 45, distance: 188.8
paste input "アスクル株式会社"
click at [363, 51] on button "検索する" at bounding box center [370, 58] width 15 height 15
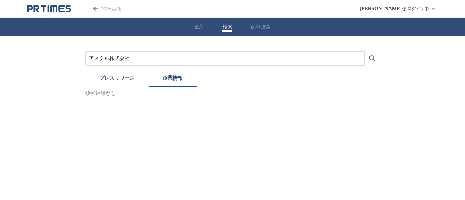
click at [160, 79] on button "企業情報" at bounding box center [173, 80] width 48 height 16
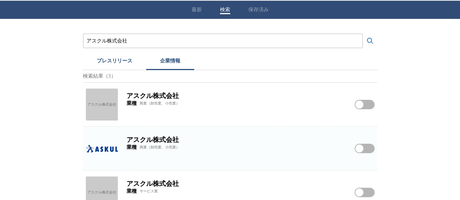
scroll to position [33, 0]
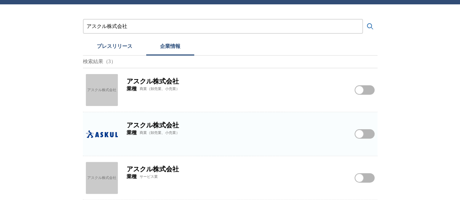
click at [106, 123] on img at bounding box center [102, 134] width 32 height 32
drag, startPoint x: 117, startPoint y: 25, endPoint x: 1, endPoint y: 0, distance: 118.5
click at [0, 21] on div "アスクル株式会社 プレスリリース 企業情報 検索結果（3） アスクル株式会社 アスクル株式会社 業種 商業（卸売業、小売業） アスクル株式会社をフォローする …" at bounding box center [230, 102] width 460 height 196
paste input "株式会社ハーフ・センチュリー・モア"
click at [363, 19] on button "検索する" at bounding box center [370, 26] width 15 height 15
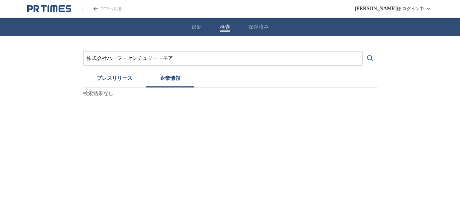
scroll to position [0, 0]
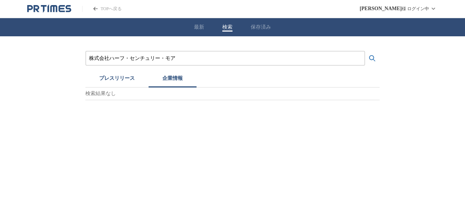
click at [117, 84] on button "プレスリリース" at bounding box center [116, 80] width 63 height 16
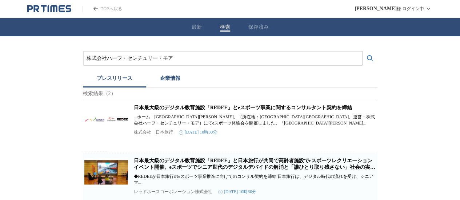
drag, startPoint x: 178, startPoint y: 56, endPoint x: 0, endPoint y: 40, distance: 179.1
click at [0, 47] on div "株式会社ハーフ・センチュリー・モア プレスリリース 企業情報 検索結果（2） 日本最大級のデジタル教育施設「REDEE」とeスポーツ事業に関するコンサルタント…" at bounding box center [230, 124] width 460 height 177
paste input "大京[PERSON_NAME]不動産"
click at [363, 51] on button "検索する" at bounding box center [370, 58] width 15 height 15
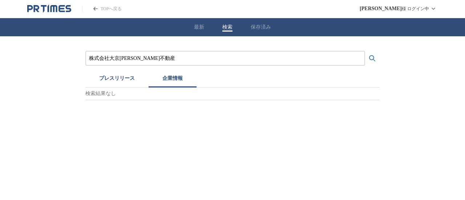
click at [168, 78] on button "企業情報" at bounding box center [173, 80] width 48 height 16
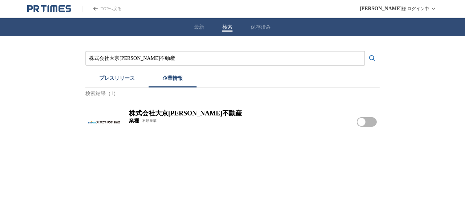
click at [89, 120] on img at bounding box center [104, 122] width 32 height 32
drag, startPoint x: 158, startPoint y: 56, endPoint x: 0, endPoint y: 50, distance: 157.8
click at [0, 50] on div "株式会社大京[PERSON_NAME]不動産 プレスリリース 企業情報 検索結果（1） 株式会社大京[PERSON_NAME]不動産 業種 不動産業 株式会社…" at bounding box center [232, 90] width 465 height 108
paste input "レリアン"
click at [365, 51] on button "検索する" at bounding box center [372, 58] width 15 height 15
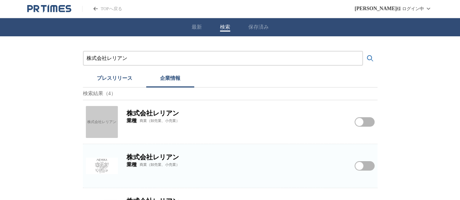
scroll to position [36, 0]
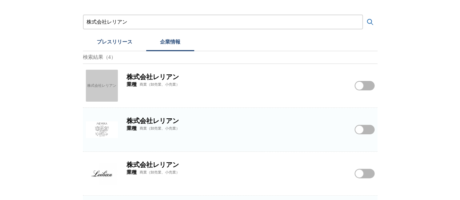
click at [101, 130] on img at bounding box center [102, 130] width 32 height 32
click at [90, 83] on div "株式会社レリアン" at bounding box center [102, 86] width 32 height 32
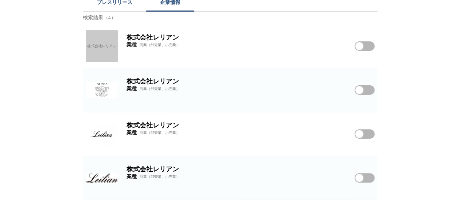
click at [97, 125] on img at bounding box center [102, 134] width 32 height 32
click at [109, 161] on div "株式会社レリアン 業種 商業（卸売業、小売業） 株式会社レリアンをフォローする" at bounding box center [230, 178] width 294 height 44
click at [114, 174] on img at bounding box center [102, 178] width 32 height 32
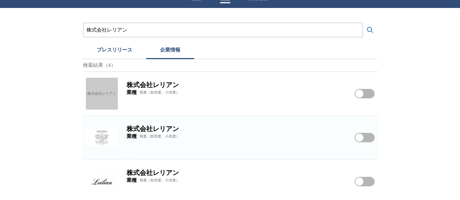
scroll to position [0, 0]
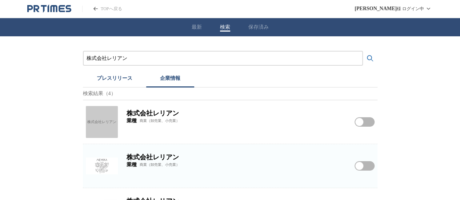
drag, startPoint x: 145, startPoint y: 60, endPoint x: 0, endPoint y: 31, distance: 148.2
click at [0, 43] on div "株式会社レリアン プレスリリース 企業情報 検索結果（4） 株式会社レリアン 株式会社レリアン 業種 商業（卸売業、小売業） 株式会社レリアンをフォローする …" at bounding box center [230, 156] width 460 height 240
paste input "SOMPOダイレクト損害保険株式会社"
click at [363, 51] on button "検索する" at bounding box center [370, 58] width 15 height 15
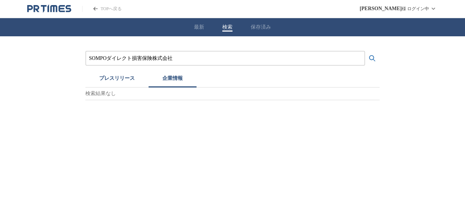
click at [116, 81] on button "プレスリリース" at bounding box center [116, 80] width 63 height 16
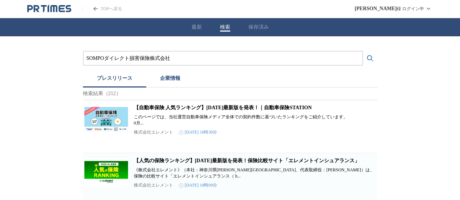
drag, startPoint x: 172, startPoint y: 59, endPoint x: 0, endPoint y: 19, distance: 176.9
paste input "マックスバリュ関東"
click at [363, 51] on button "検索する" at bounding box center [370, 58] width 15 height 15
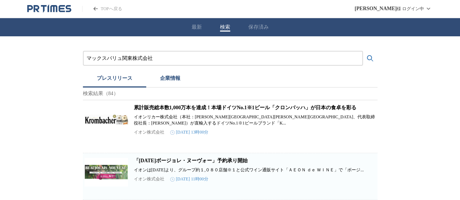
click at [166, 76] on button "企業情報" at bounding box center [170, 80] width 48 height 16
click at [117, 79] on button "プレスリリース" at bounding box center [114, 80] width 63 height 16
drag, startPoint x: 145, startPoint y: 57, endPoint x: 0, endPoint y: 14, distance: 150.8
paste input "[PERSON_NAME]時計"
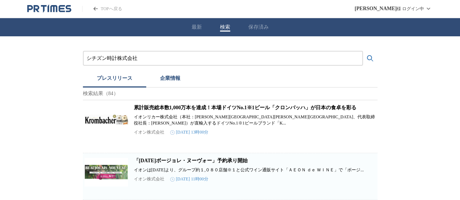
click at [363, 51] on button "検索する" at bounding box center [370, 58] width 15 height 15
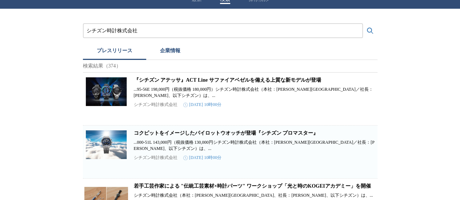
scroll to position [73, 0]
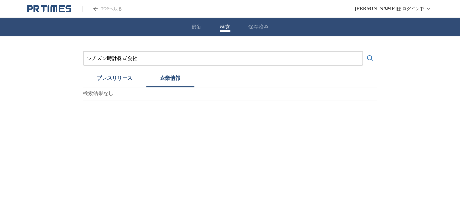
click at [183, 5] on div "TOPへ戻る [PERSON_NAME] ログイン中 最新 検索 保存済み シチズン時計株式会社 プレスリリース 企業情報 検索結果なし" at bounding box center [230, 50] width 460 height 100
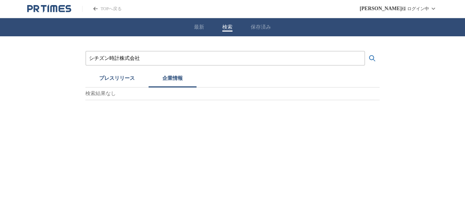
click at [114, 82] on button "プレスリリース" at bounding box center [116, 80] width 63 height 16
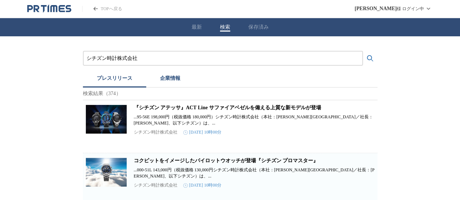
click at [148, 102] on article "『シチズン アテッサ』ACT Line サファイアベゼルを備える上質な新モデルが登場 ...95-56E 198,000円（税抜価格 180,000円）シチズ…" at bounding box center [230, 126] width 294 height 53
click at [149, 110] on link "『シチズン アテッサ』ACT Line サファイアベゼルを備える上質な新モデルが登場" at bounding box center [227, 107] width 187 height 5
drag, startPoint x: 145, startPoint y: 62, endPoint x: 0, endPoint y: 15, distance: 151.9
paste input "クダ電子"
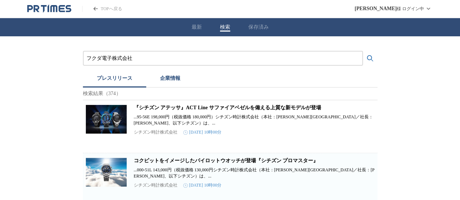
click at [363, 51] on button "検索する" at bounding box center [370, 58] width 15 height 15
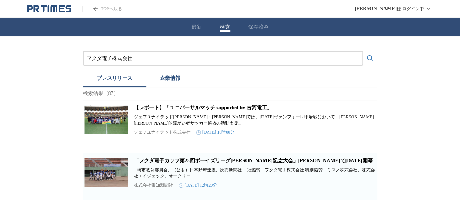
click at [176, 78] on button "企業情報" at bounding box center [170, 80] width 48 height 16
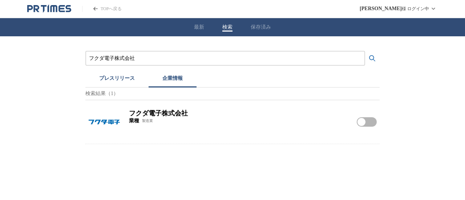
click at [105, 119] on img at bounding box center [104, 122] width 32 height 32
drag, startPoint x: 154, startPoint y: 55, endPoint x: 0, endPoint y: 57, distance: 154.0
click at [0, 61] on div "フクダ電子株式会社 プレスリリース 企業情報 検索結果（1） フクダ電子株式会社 業種 製造業 フクダ電子株式会社をフォローする" at bounding box center [232, 90] width 465 height 108
paste input "ディバジャパン"
click at [365, 51] on button "検索する" at bounding box center [372, 58] width 15 height 15
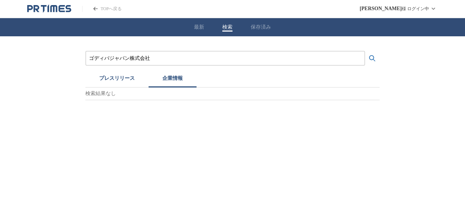
click at [121, 78] on button "プレスリリース" at bounding box center [116, 80] width 63 height 16
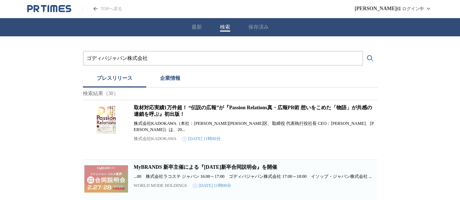
drag, startPoint x: 156, startPoint y: 61, endPoint x: 0, endPoint y: 44, distance: 157.2
paste input "株式会社ソフマップ"
click at [363, 51] on button "検索する" at bounding box center [370, 58] width 15 height 15
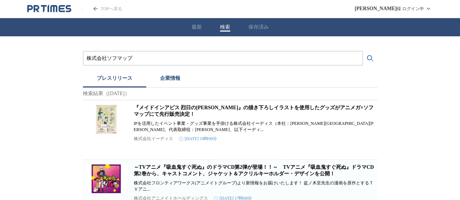
click at [176, 83] on button "企業情報" at bounding box center [170, 80] width 48 height 16
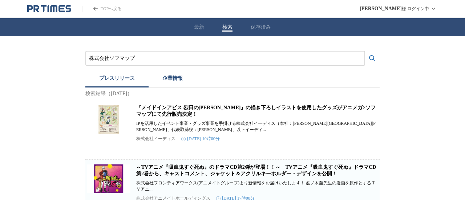
click at [113, 75] on button "プレスリリース" at bounding box center [116, 80] width 63 height 16
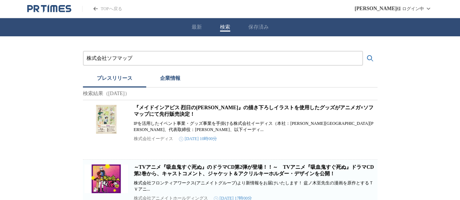
drag, startPoint x: 169, startPoint y: 58, endPoint x: 0, endPoint y: 48, distance: 169.6
paste input "タイムズコミュニケーション株式会社"
click at [363, 51] on button "検索する" at bounding box center [370, 58] width 15 height 15
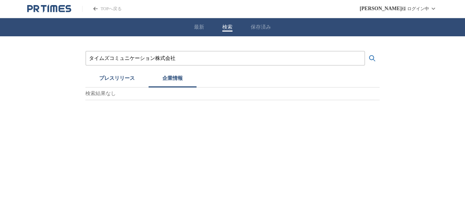
click at [176, 74] on button "企業情報" at bounding box center [173, 80] width 48 height 16
drag, startPoint x: 186, startPoint y: 53, endPoint x: 0, endPoint y: 35, distance: 187.3
click at [0, 40] on div "タイムズコミュニケーション株式会社 プレスリリース 企業情報 検索結果なし" at bounding box center [232, 68] width 465 height 64
drag, startPoint x: 28, startPoint y: 60, endPoint x: 0, endPoint y: 56, distance: 27.9
click at [0, 56] on div "タイムズコミュニケーション株式会社 プレスリリース 企業情報 検索結果なし" at bounding box center [232, 68] width 465 height 64
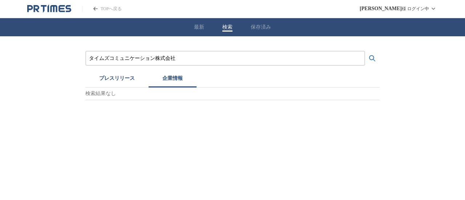
click at [204, 64] on div "タイムズコミュニケーション株式会社" at bounding box center [225, 58] width 280 height 15
click at [201, 60] on input "タイムズコミュニケーション株式会社" at bounding box center [225, 58] width 272 height 8
drag, startPoint x: 192, startPoint y: 60, endPoint x: 68, endPoint y: 70, distance: 124.7
click at [71, 70] on div "タイムズコミュニケーション株式会社 プレスリリース 企業情報 検索結果なし" at bounding box center [232, 68] width 465 height 64
paste input "株式会社シュクレイ"
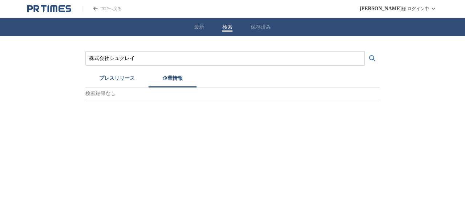
click at [365, 51] on button "検索する" at bounding box center [372, 58] width 15 height 15
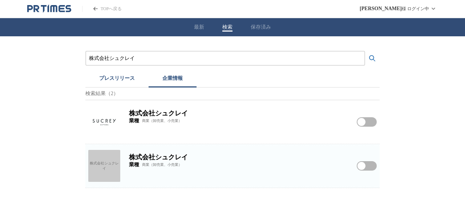
click at [108, 128] on img at bounding box center [104, 122] width 32 height 32
drag, startPoint x: 162, startPoint y: 56, endPoint x: 0, endPoint y: 33, distance: 163.5
click at [0, 37] on div "株式会社シュクレイ プレスリリース 企業情報 検索結果（2） 株式会社シュクレイ 業種 商業（卸売業、小売業） 株式会社シュクレイをフォローする 株式会社シュ…" at bounding box center [232, 112] width 465 height 152
paste input "ィズ"
type input "株式会社ウィズ"
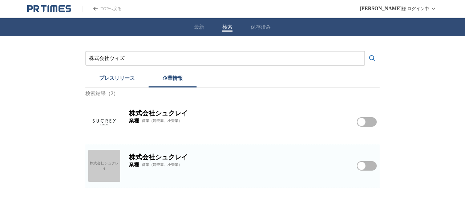
click at [365, 51] on button "検索する" at bounding box center [372, 58] width 15 height 15
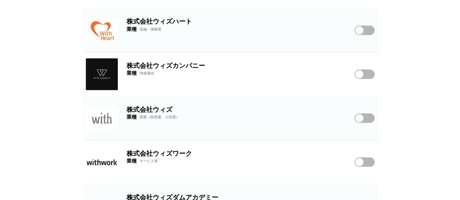
scroll to position [591, 0]
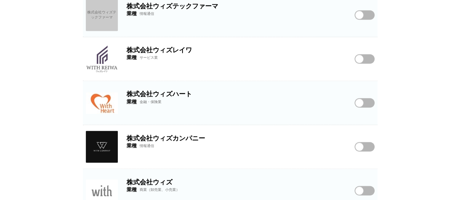
click at [96, 188] on img at bounding box center [102, 191] width 32 height 32
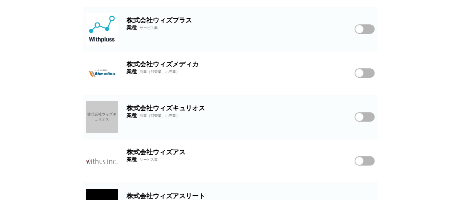
scroll to position [264, 0]
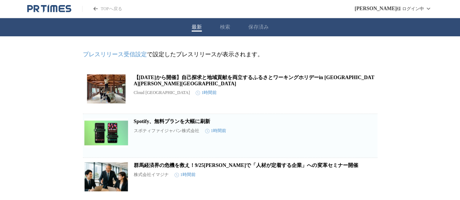
click at [223, 28] on button "検索" at bounding box center [225, 27] width 10 height 7
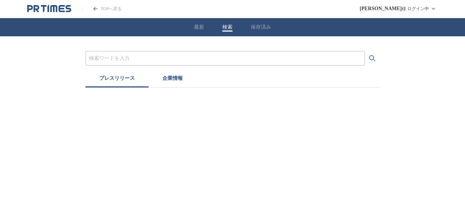
click at [199, 52] on div at bounding box center [225, 58] width 280 height 15
click at [199, 54] on div at bounding box center [225, 58] width 280 height 15
click at [203, 58] on input "プレスリリースおよび企業を検索する" at bounding box center [225, 58] width 272 height 8
paste input "株式会社八洋"
click at [365, 51] on button "検索する" at bounding box center [372, 58] width 15 height 15
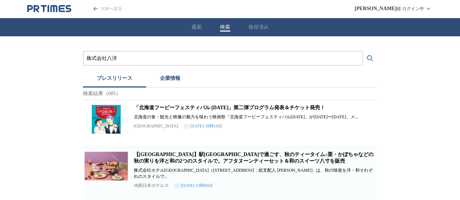
click at [179, 90] on p "検索結果（605）" at bounding box center [230, 94] width 294 height 13
click at [181, 79] on button "企業情報" at bounding box center [170, 80] width 48 height 16
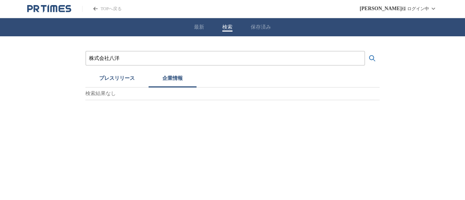
click at [108, 80] on button "プレスリリース" at bounding box center [116, 80] width 63 height 16
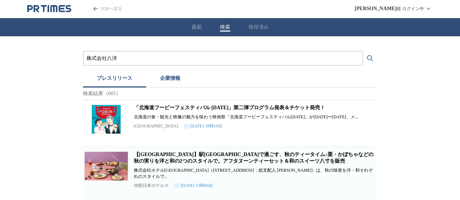
drag, startPoint x: 175, startPoint y: 60, endPoint x: 0, endPoint y: 49, distance: 175.1
paste input "バリュエンスホールディングス株式会社"
click at [363, 51] on button "検索する" at bounding box center [370, 58] width 15 height 15
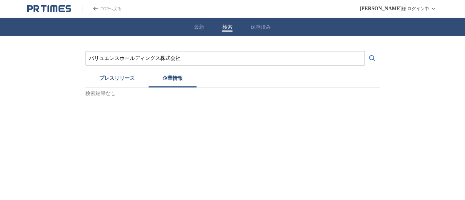
click at [172, 78] on button "企業情報" at bounding box center [173, 80] width 48 height 16
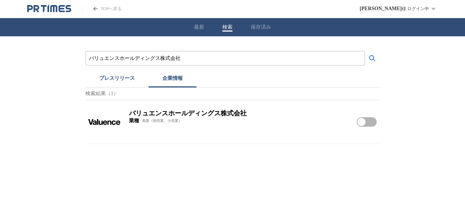
click at [116, 82] on button "プレスリリース" at bounding box center [116, 80] width 63 height 16
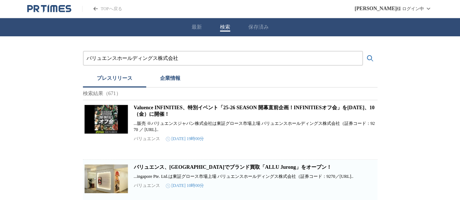
click at [178, 78] on button "企業情報" at bounding box center [170, 80] width 48 height 16
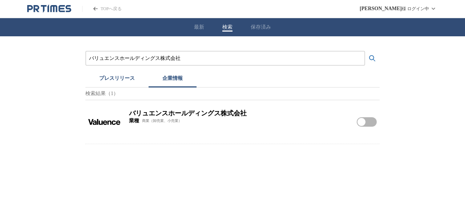
click at [92, 125] on img at bounding box center [104, 122] width 32 height 32
drag, startPoint x: 187, startPoint y: 60, endPoint x: 0, endPoint y: 51, distance: 187.7
click at [0, 57] on div "バリュエンスホールディングス株式会社 プレスリリース 企業情報 検索結果（1） バリュエンスホールディングス株式会社 業種 商業（卸売業、小売業） バリュエン…" at bounding box center [232, 90] width 465 height 108
paste input "株式会社講談"
click at [365, 51] on button "検索する" at bounding box center [372, 58] width 15 height 15
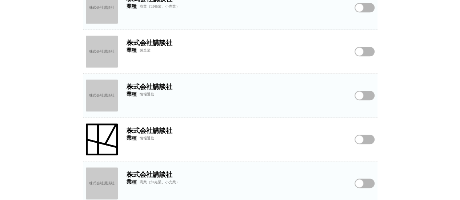
scroll to position [340, 0]
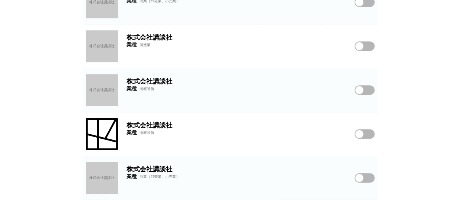
click at [113, 136] on img at bounding box center [102, 134] width 32 height 32
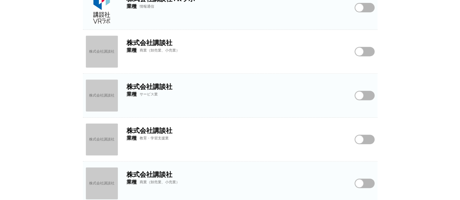
scroll to position [13, 0]
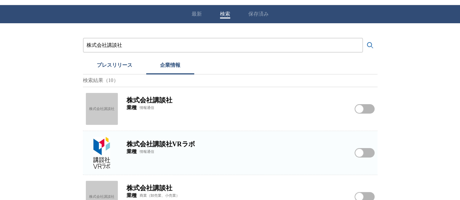
click at [92, 106] on div "株式会社講談社" at bounding box center [102, 109] width 32 height 32
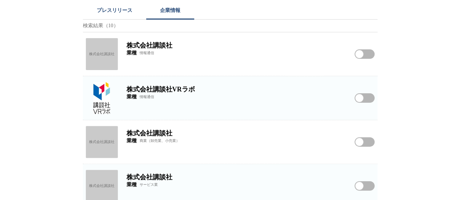
scroll to position [122, 0]
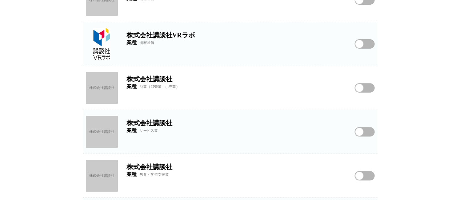
click at [106, 87] on div "株式会社講談社" at bounding box center [102, 88] width 32 height 32
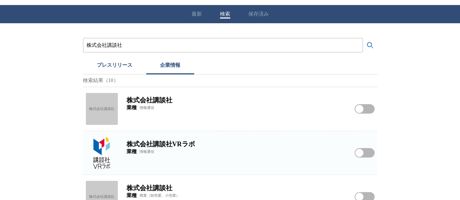
scroll to position [0, 0]
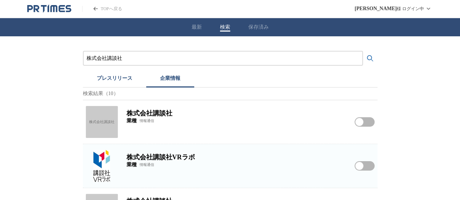
drag, startPoint x: 168, startPoint y: 60, endPoint x: 49, endPoint y: 58, distance: 118.8
paste input "鉄コスモス"
click at [363, 51] on button "検索する" at bounding box center [370, 58] width 15 height 15
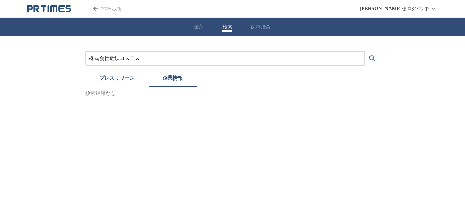
click at [123, 81] on button "プレスリリース" at bounding box center [116, 80] width 63 height 16
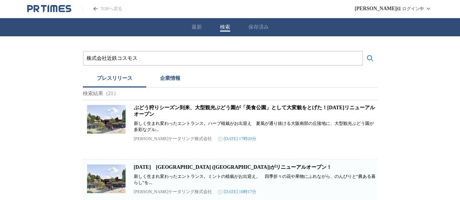
drag, startPoint x: 144, startPoint y: 57, endPoint x: 0, endPoint y: 56, distance: 144.2
paste input "シモジマ"
click at [363, 51] on button "検索する" at bounding box center [370, 58] width 15 height 15
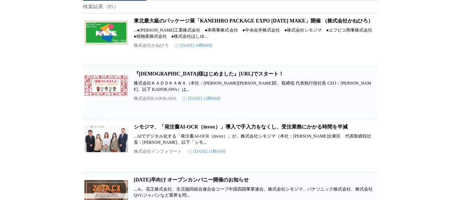
scroll to position [36, 0]
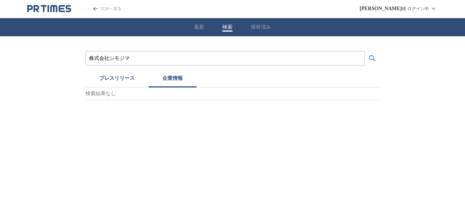
drag, startPoint x: 156, startPoint y: 59, endPoint x: 0, endPoint y: 58, distance: 155.8
click at [0, 59] on div "株式会社シモジマ プレスリリース 企業情報 検索結果なし" at bounding box center [232, 68] width 465 height 64
paste input "本リック株式会社"
click at [365, 51] on button "検索する" at bounding box center [372, 58] width 15 height 15
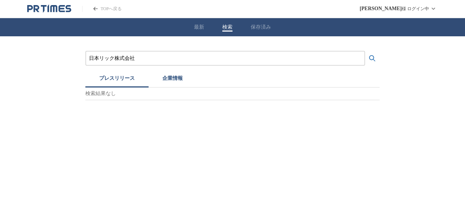
click at [128, 76] on button "プレスリリース" at bounding box center [116, 80] width 63 height 16
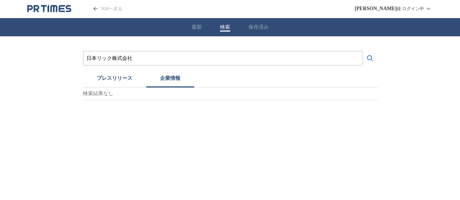
click at [169, 78] on button "企業情報" at bounding box center [170, 80] width 48 height 16
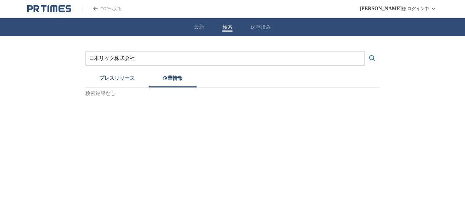
drag, startPoint x: 142, startPoint y: 64, endPoint x: 1, endPoint y: 60, distance: 141.7
click at [0, 61] on div "日本リック株式会社 プレスリリース 企業情報 検索結果なし" at bounding box center [232, 68] width 465 height 64
drag, startPoint x: 161, startPoint y: 58, endPoint x: 0, endPoint y: 55, distance: 161.0
click at [0, 55] on div "日本リック株式会社 プレスリリース 企業情報 検索結果なし" at bounding box center [232, 68] width 465 height 64
paste input "式会社ベネミール"
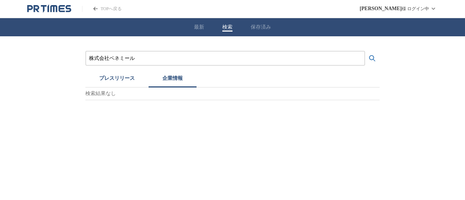
click at [365, 51] on button "検索する" at bounding box center [372, 58] width 15 height 15
click at [150, 54] on input "株式会社ベネミール" at bounding box center [225, 58] width 272 height 8
click at [365, 51] on button "検索する" at bounding box center [372, 58] width 15 height 15
click at [121, 70] on div "株式会社ベネミール プレスリリース 企業情報 検索結果なし" at bounding box center [232, 75] width 294 height 49
click at [124, 77] on button "プレスリリース" at bounding box center [116, 80] width 63 height 16
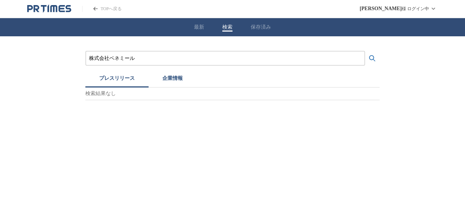
click at [150, 62] on input "株式会社ベネミール" at bounding box center [225, 58] width 272 height 8
drag, startPoint x: 149, startPoint y: 61, endPoint x: 21, endPoint y: 54, distance: 127.3
click at [13, 57] on div "株式会社ベネミール プレスリリース 企業情報 検索結果なし" at bounding box center [232, 68] width 465 height 64
paste input "エーエルプラス株式会社"
type input "エーエルプラス株式会社"
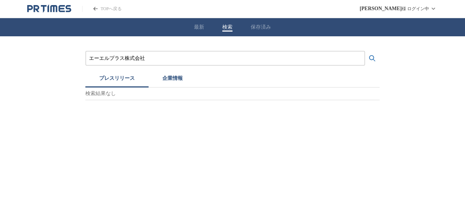
click at [365, 51] on button "検索する" at bounding box center [372, 58] width 15 height 15
click at [172, 73] on button "企業情報" at bounding box center [173, 80] width 48 height 16
drag, startPoint x: 163, startPoint y: 61, endPoint x: 0, endPoint y: 63, distance: 162.8
click at [0, 63] on div "エーエルプラス株式会社 プレスリリース 企業情報 検索結果なし" at bounding box center [232, 68] width 465 height 64
click at [86, 82] on button "プレスリリース" at bounding box center [116, 80] width 63 height 16
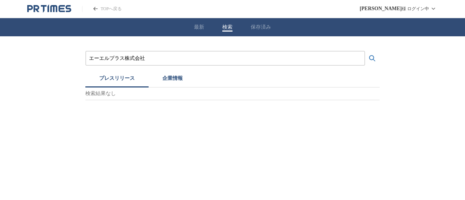
click at [117, 82] on button "プレスリリース" at bounding box center [116, 80] width 63 height 16
click at [167, 52] on div "エーエルプラス株式会社" at bounding box center [225, 58] width 280 height 15
click at [161, 62] on input "エーエルプラス株式会社" at bounding box center [225, 58] width 272 height 8
click at [365, 51] on button "検索する" at bounding box center [372, 58] width 15 height 15
click at [374, 58] on icon "検索する" at bounding box center [372, 58] width 9 height 9
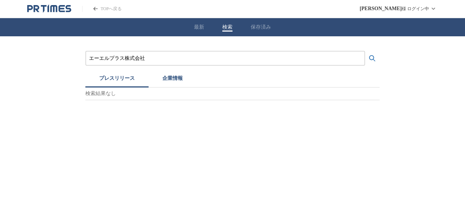
click at [372, 57] on icon "検索する" at bounding box center [372, 58] width 9 height 9
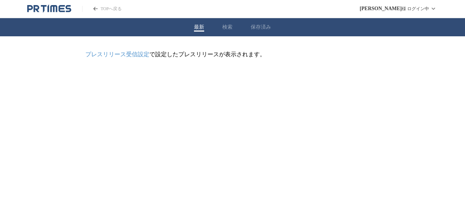
click at [203, 24] on button "最新" at bounding box center [199, 27] width 10 height 7
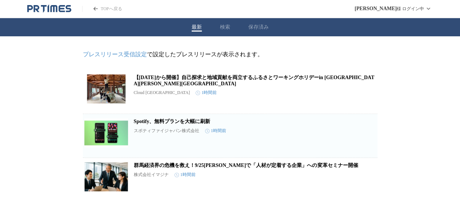
click at [211, 26] on div "最新 検索 保存済み" at bounding box center [230, 27] width 460 height 18
click at [219, 28] on div "最新 検索 保存済み" at bounding box center [230, 27] width 460 height 18
click at [243, 22] on div "最新 検索 保存済み" at bounding box center [230, 27] width 460 height 18
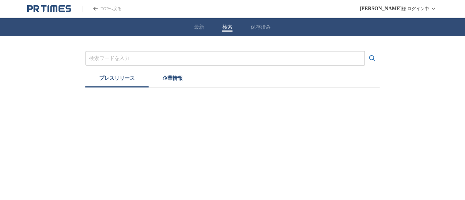
click at [222, 27] on button "検索" at bounding box center [227, 27] width 10 height 7
click at [145, 56] on input "プレスリリースおよび企業を検索する" at bounding box center [225, 58] width 272 height 8
paste input "エーエルプラス株式会社"
click at [365, 51] on button "検索する" at bounding box center [372, 58] width 15 height 15
drag, startPoint x: 158, startPoint y: 57, endPoint x: 0, endPoint y: 61, distance: 157.7
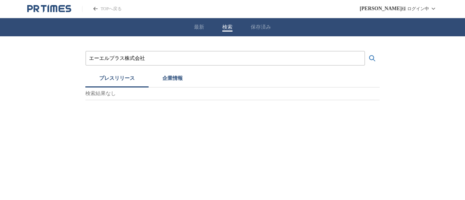
click at [0, 61] on div "エーエルプラス株式会社 プレスリリース 企業情報 検索結果なし" at bounding box center [232, 68] width 465 height 64
paste input "ALSOK東京"
type input "ALSOK東京株式会社"
click at [365, 51] on button "検索する" at bounding box center [372, 58] width 15 height 15
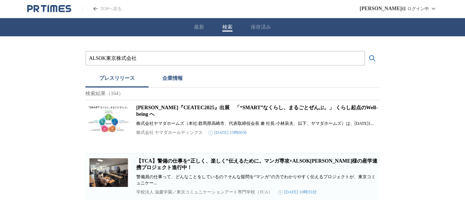
click at [166, 77] on button "企業情報" at bounding box center [173, 80] width 48 height 16
